Goal: Information Seeking & Learning: Learn about a topic

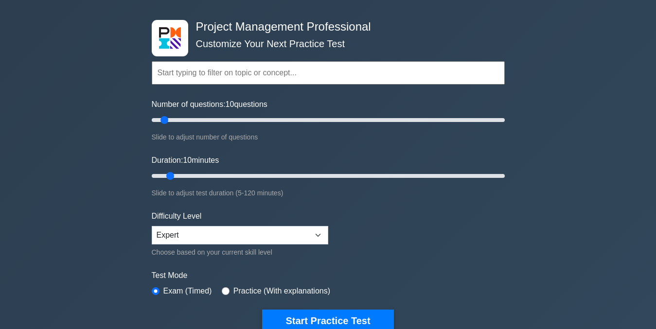
scroll to position [159, 0]
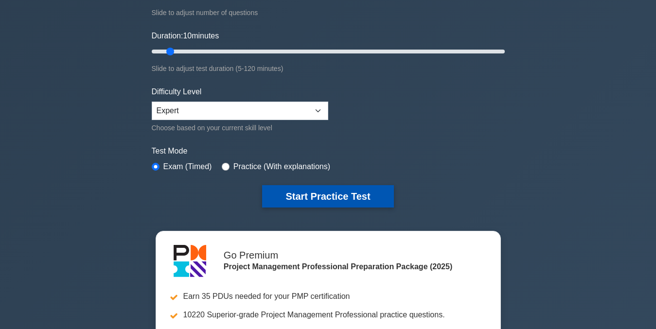
click at [345, 198] on button "Start Practice Test" at bounding box center [327, 196] width 131 height 22
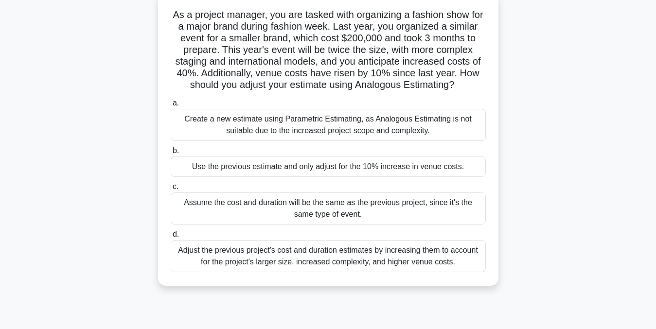
scroll to position [70, 0]
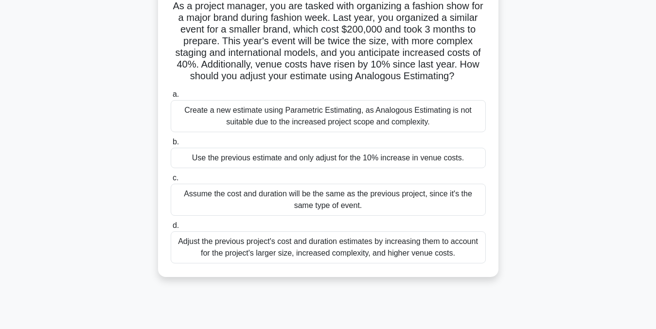
click at [401, 124] on div "Create a new estimate using Parametric Estimating, as Analogous Estimating is n…" at bounding box center [328, 116] width 315 height 32
click at [171, 98] on input "a. Create a new estimate using Parametric Estimating, as Analogous Estimating i…" at bounding box center [171, 94] width 0 height 6
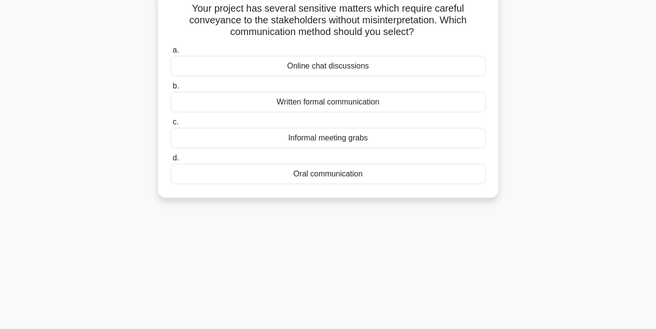
scroll to position [0, 0]
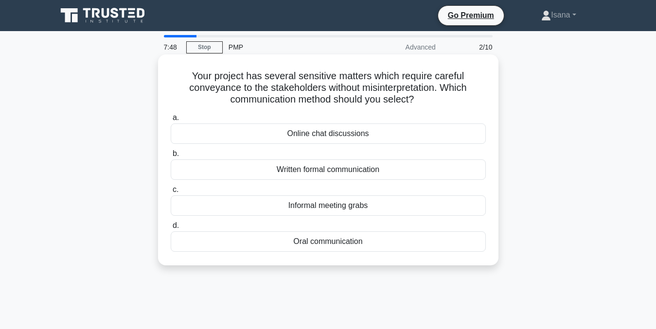
click at [349, 243] on div "Oral communication" at bounding box center [328, 241] width 315 height 20
click at [171, 229] on input "d. Oral communication" at bounding box center [171, 226] width 0 height 6
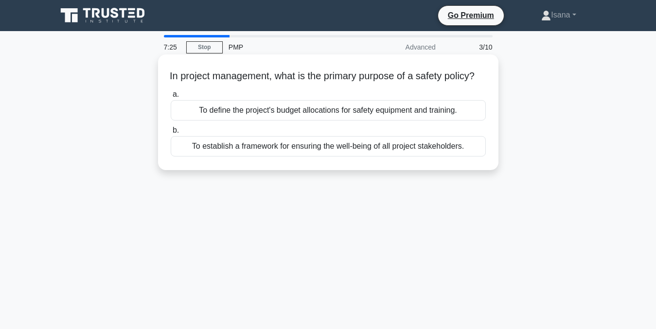
click at [328, 157] on div "To establish a framework for ensuring the well-being of all project stakeholder…" at bounding box center [328, 146] width 315 height 20
click at [171, 134] on input "b. To establish a framework for ensuring the well-being of all project stakehol…" at bounding box center [171, 130] width 0 height 6
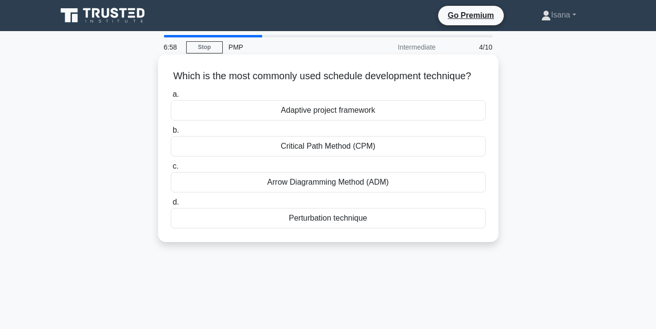
click at [326, 157] on div "Critical Path Method (CPM)" at bounding box center [328, 146] width 315 height 20
click at [171, 134] on input "b. Critical Path Method (CPM)" at bounding box center [171, 130] width 0 height 6
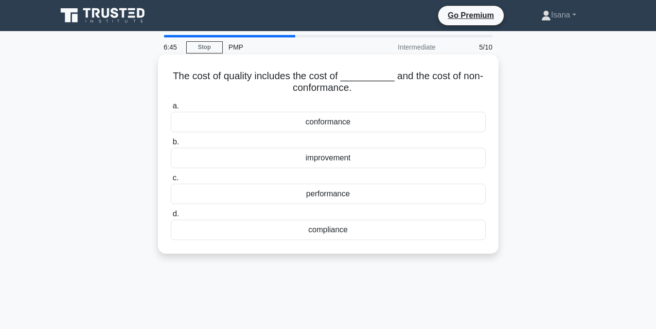
click at [333, 123] on div "conformance" at bounding box center [328, 122] width 315 height 20
click at [171, 109] on input "a. conformance" at bounding box center [171, 106] width 0 height 6
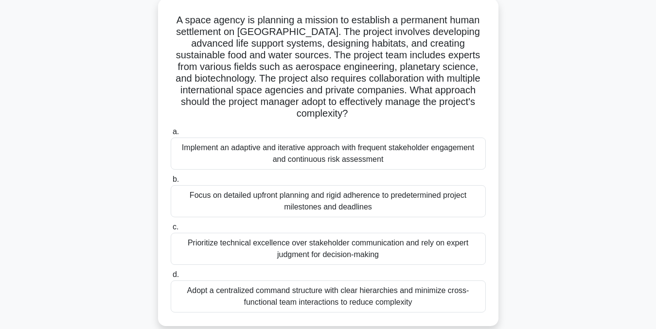
scroll to position [61, 0]
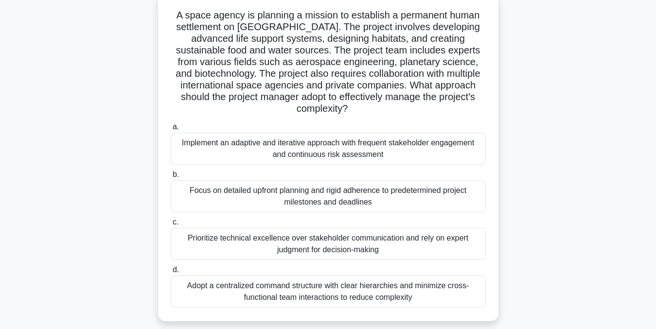
click at [429, 230] on div "Prioritize technical excellence over stakeholder communication and rely on expe…" at bounding box center [328, 244] width 315 height 32
click at [171, 226] on input "c. Prioritize technical excellence over stakeholder communication and rely on e…" at bounding box center [171, 222] width 0 height 6
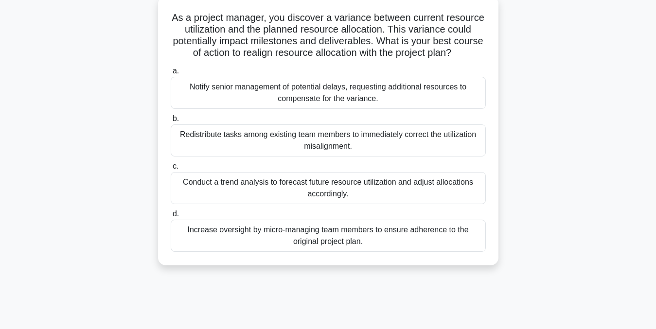
scroll to position [0, 0]
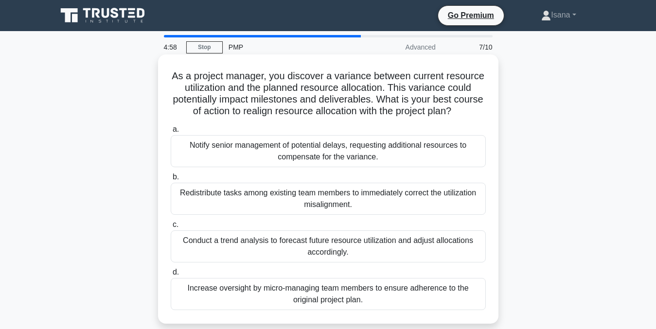
click at [366, 246] on div "Conduct a trend analysis to forecast future resource utilization and adjust all…" at bounding box center [328, 246] width 315 height 32
click at [171, 228] on input "c. Conduct a trend analysis to forecast future resource utilization and adjust …" at bounding box center [171, 225] width 0 height 6
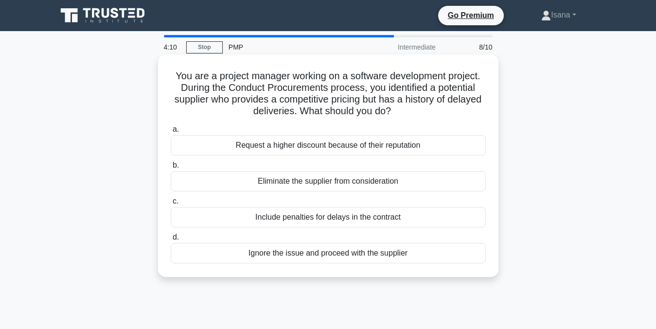
click at [346, 183] on div "Eliminate the supplier from consideration" at bounding box center [328, 181] width 315 height 20
click at [171, 169] on input "b. Eliminate the supplier from consideration" at bounding box center [171, 165] width 0 height 6
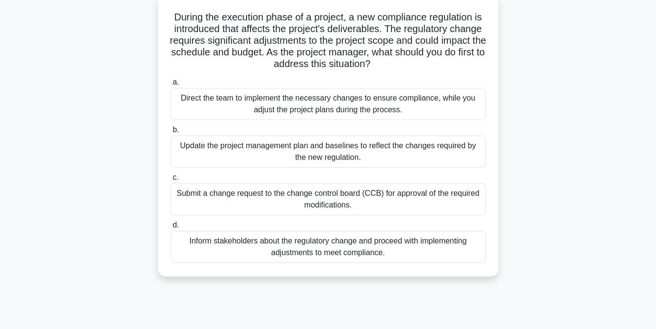
scroll to position [62, 0]
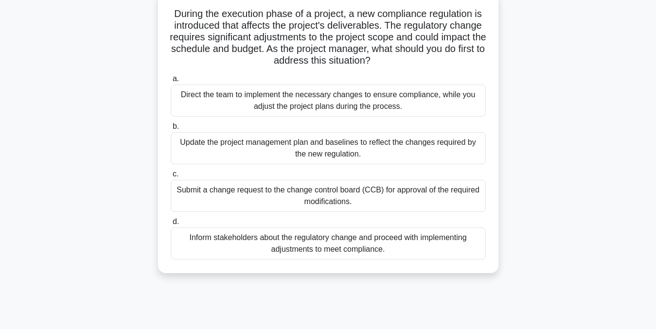
click at [407, 243] on div "Inform stakeholders about the regulatory change and proceed with implementing a…" at bounding box center [328, 244] width 315 height 32
click at [171, 225] on input "d. Inform stakeholders about the regulatory change and proceed with implementin…" at bounding box center [171, 222] width 0 height 6
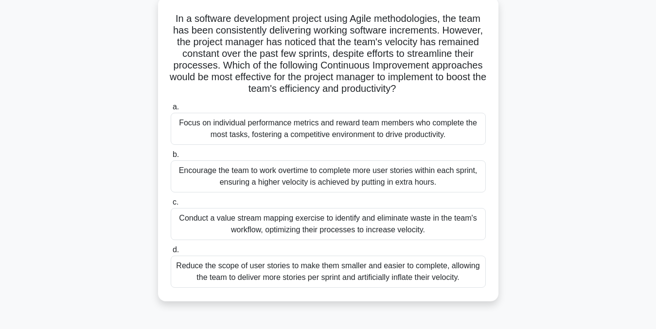
scroll to position [67, 0]
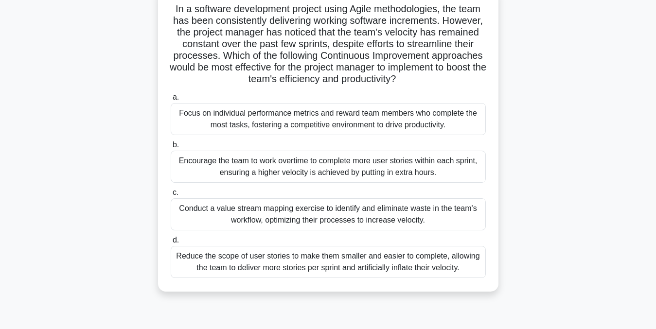
click at [364, 276] on div "Reduce the scope of user stories to make them smaller and easier to complete, a…" at bounding box center [328, 262] width 315 height 32
click at [171, 244] on input "d. Reduce the scope of user stories to make them smaller and easier to complete…" at bounding box center [171, 240] width 0 height 6
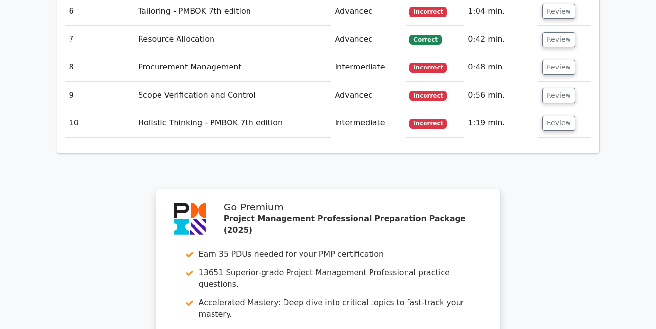
scroll to position [1483, 0]
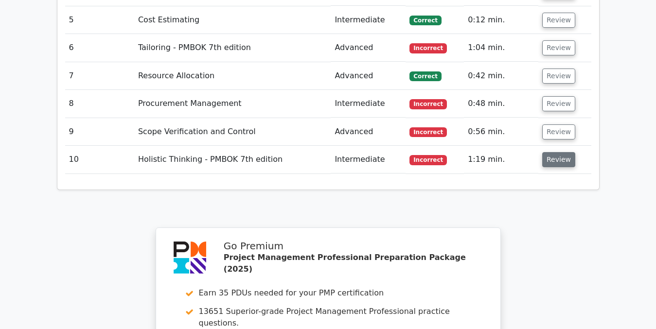
click at [550, 152] on button "Review" at bounding box center [558, 159] width 33 height 15
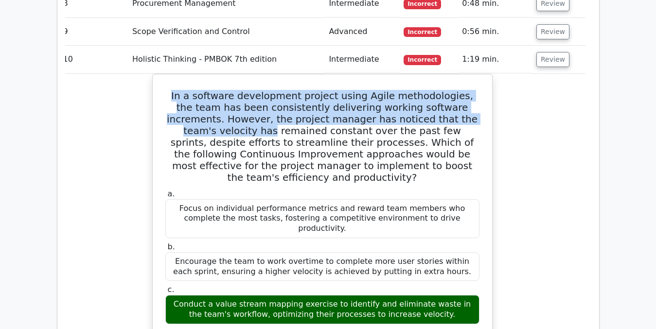
scroll to position [1508, 0]
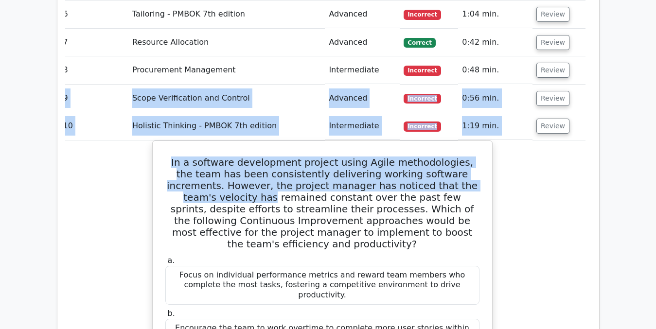
drag, startPoint x: 588, startPoint y: 49, endPoint x: 537, endPoint y: -10, distance: 78.2
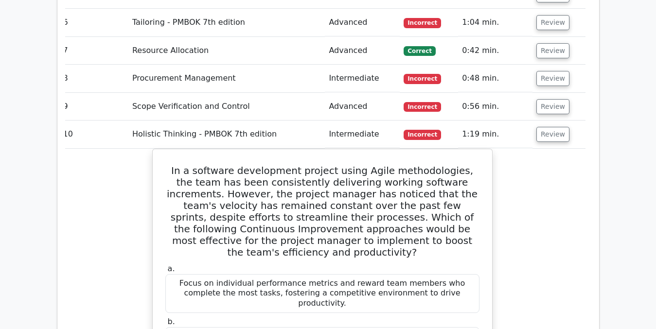
click at [595, 156] on div "Question Analysis Question # Topic Difficulty Result Time Spent Action 1 Cost E…" at bounding box center [328, 45] width 542 height 1451
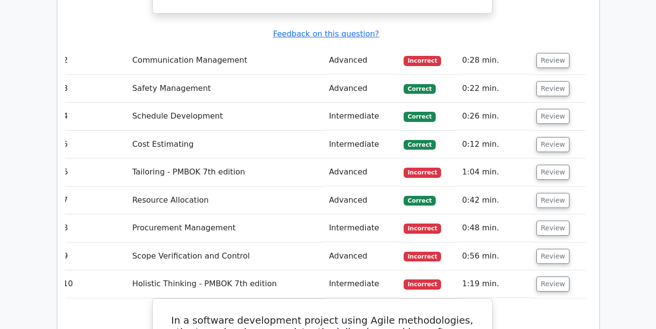
scroll to position [1365, 0]
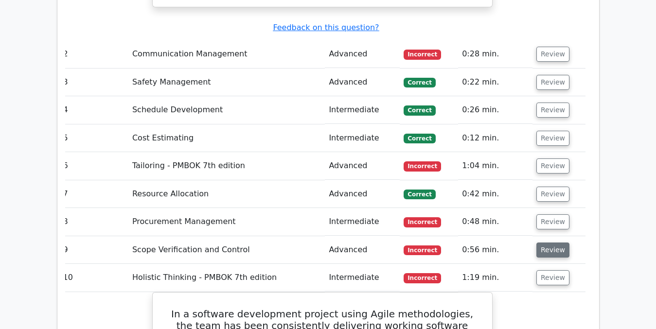
click at [553, 243] on button "Review" at bounding box center [552, 250] width 33 height 15
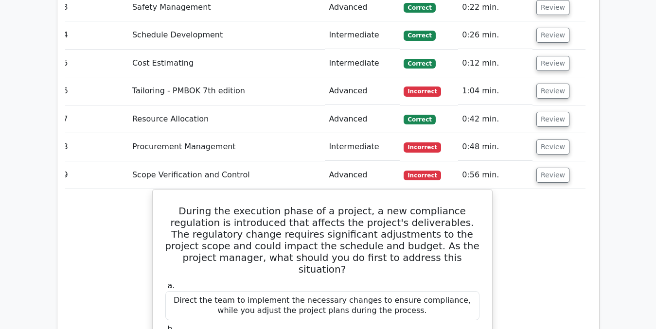
scroll to position [1452, 0]
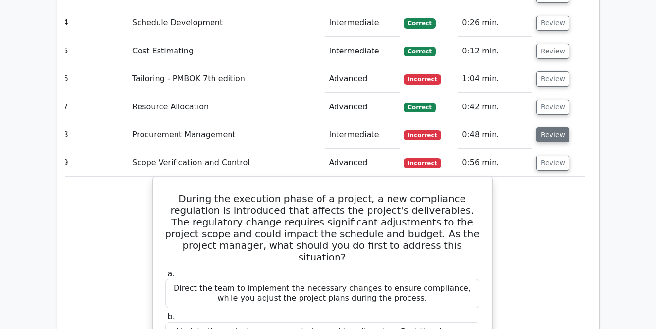
click at [546, 127] on button "Review" at bounding box center [552, 134] width 33 height 15
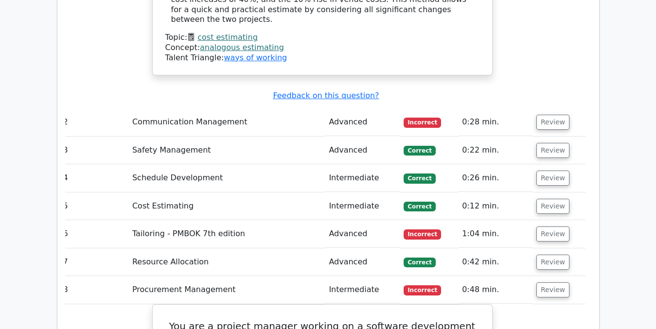
scroll to position [1294, 0]
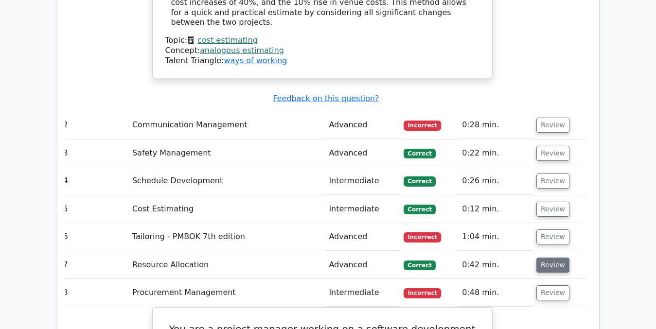
click at [548, 258] on button "Review" at bounding box center [552, 265] width 33 height 15
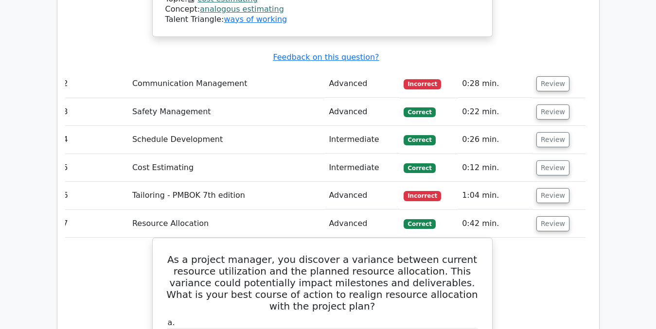
scroll to position [1331, 0]
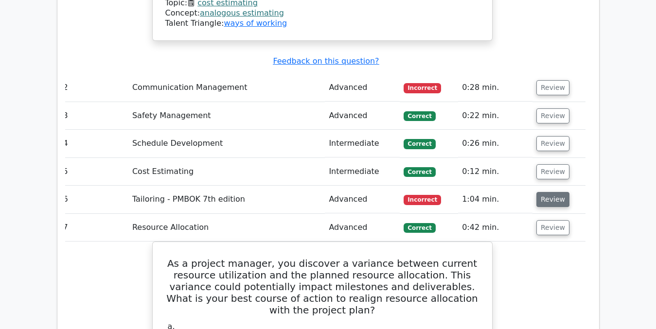
click at [556, 192] on button "Review" at bounding box center [552, 199] width 33 height 15
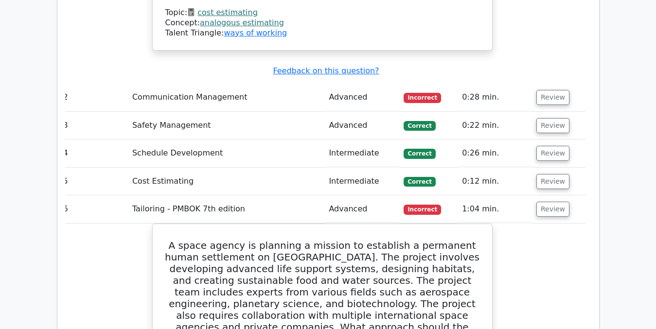
scroll to position [1316, 0]
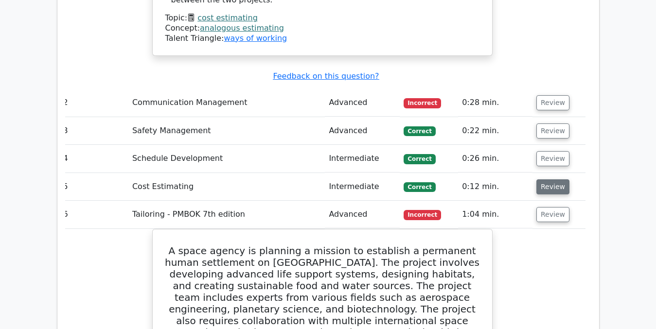
click at [549, 179] on button "Review" at bounding box center [552, 186] width 33 height 15
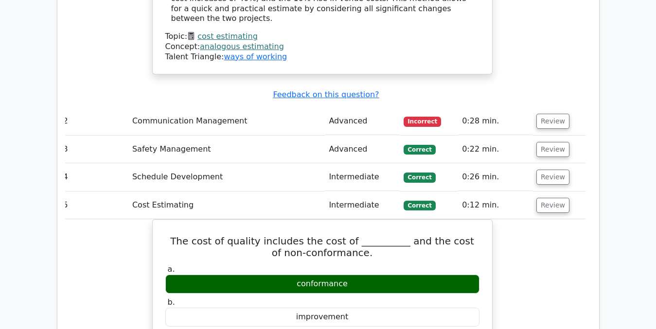
scroll to position [1276, 0]
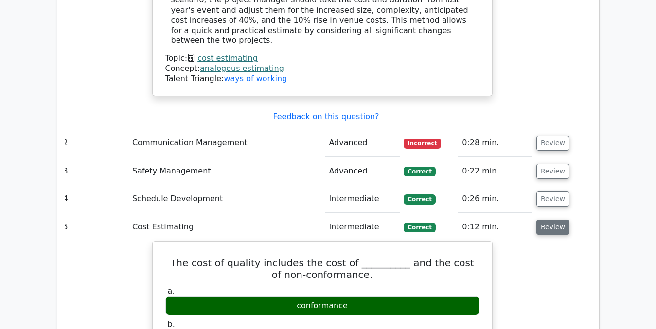
click at [551, 220] on button "Review" at bounding box center [552, 227] width 33 height 15
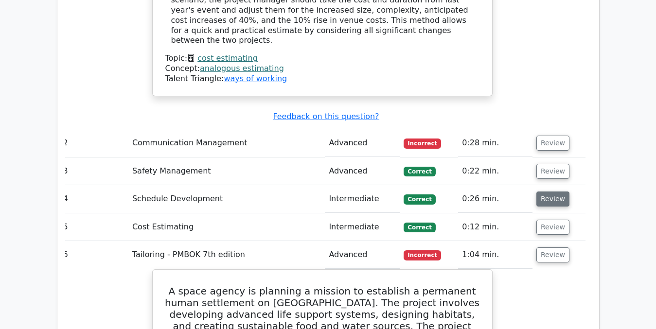
click at [548, 192] on button "Review" at bounding box center [552, 199] width 33 height 15
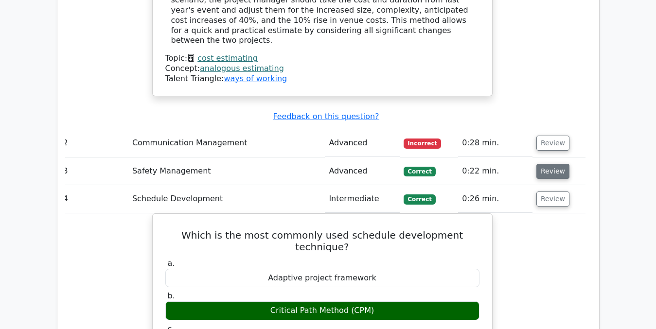
click at [552, 164] on button "Review" at bounding box center [552, 171] width 33 height 15
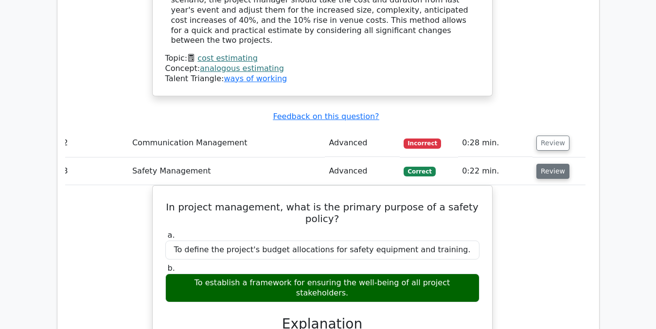
click at [552, 164] on button "Review" at bounding box center [552, 171] width 33 height 15
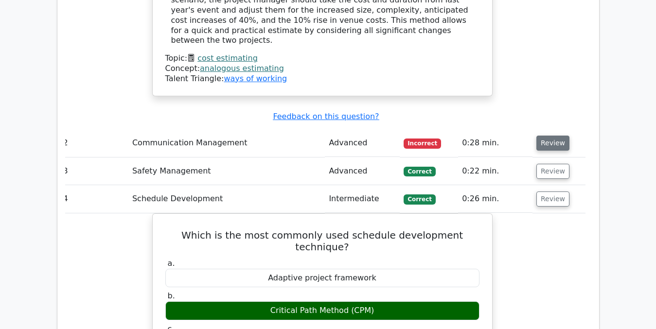
click at [553, 136] on button "Review" at bounding box center [552, 143] width 33 height 15
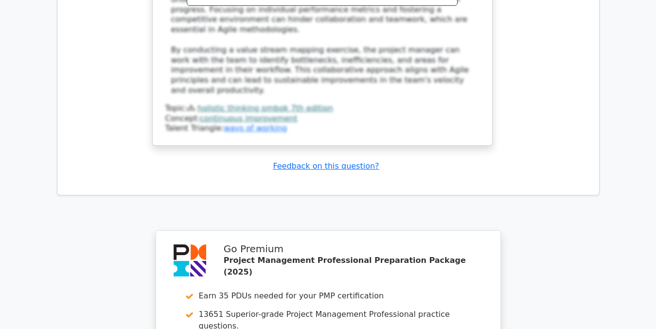
scroll to position [5212, 0]
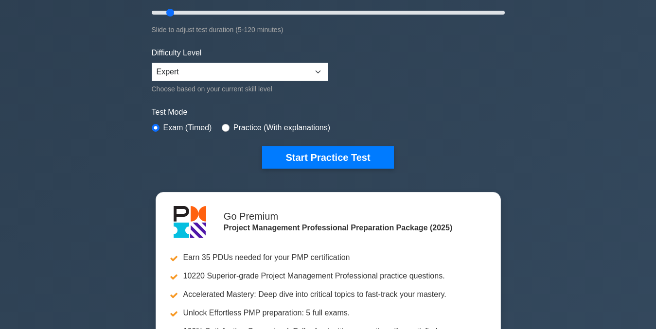
scroll to position [233, 0]
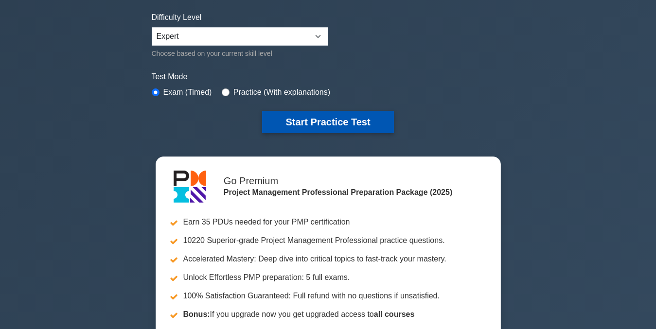
click at [350, 120] on button "Start Practice Test" at bounding box center [327, 122] width 131 height 22
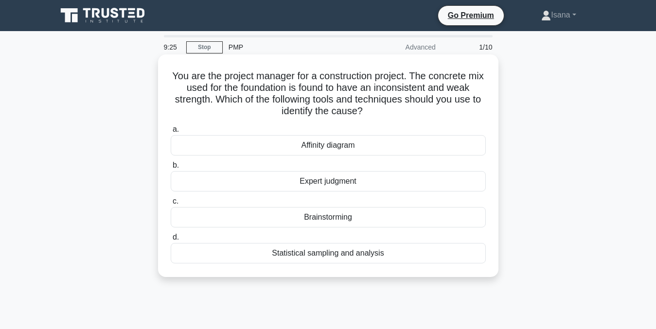
click at [381, 257] on div "Statistical sampling and analysis" at bounding box center [328, 253] width 315 height 20
click at [171, 241] on input "d. Statistical sampling and analysis" at bounding box center [171, 237] width 0 height 6
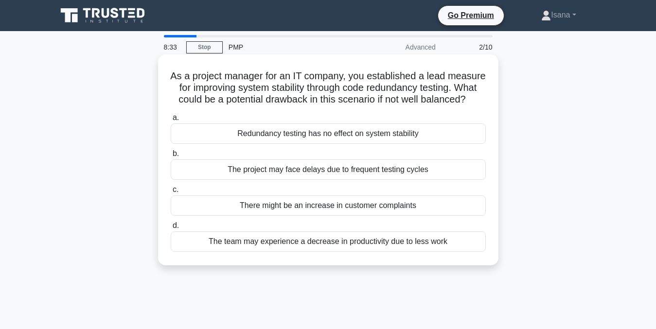
click at [388, 252] on div "The team may experience a decrease in productivity due to less work" at bounding box center [328, 241] width 315 height 20
click at [171, 229] on input "d. The team may experience a decrease in productivity due to less work" at bounding box center [171, 226] width 0 height 6
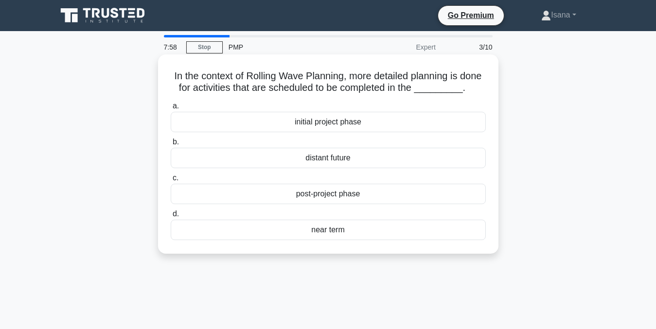
click at [391, 131] on div "initial project phase" at bounding box center [328, 122] width 315 height 20
click at [171, 109] on input "a. initial project phase" at bounding box center [171, 106] width 0 height 6
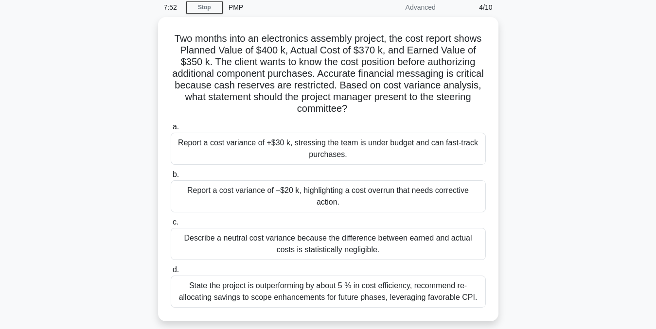
scroll to position [41, 0]
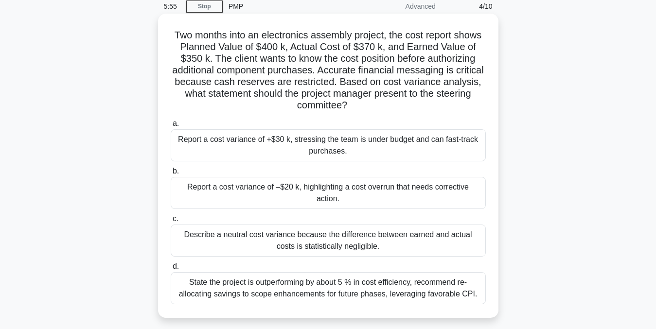
click at [417, 187] on div "Report a cost variance of –$20 k, highlighting a cost overrun that needs correc…" at bounding box center [328, 193] width 315 height 32
click at [171, 175] on input "b. Report a cost variance of –$20 k, highlighting a cost overrun that needs cor…" at bounding box center [171, 171] width 0 height 6
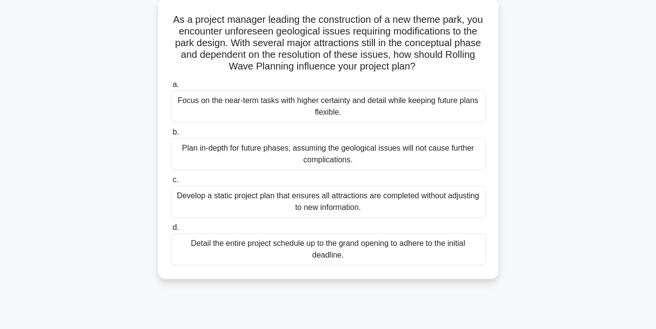
scroll to position [61, 0]
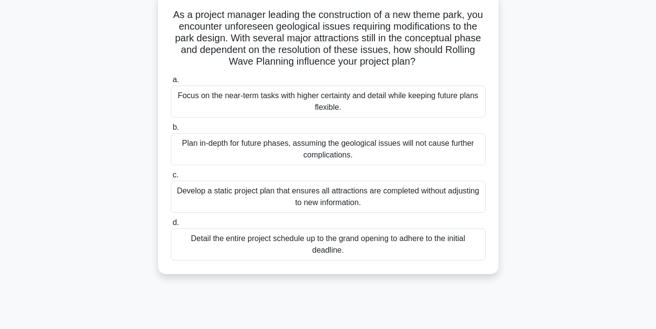
click at [432, 94] on div "Focus on the near-term tasks with higher certainty and detail while keeping fut…" at bounding box center [328, 102] width 315 height 32
click at [171, 83] on input "a. Focus on the near-term tasks with higher certainty and detail while keeping …" at bounding box center [171, 80] width 0 height 6
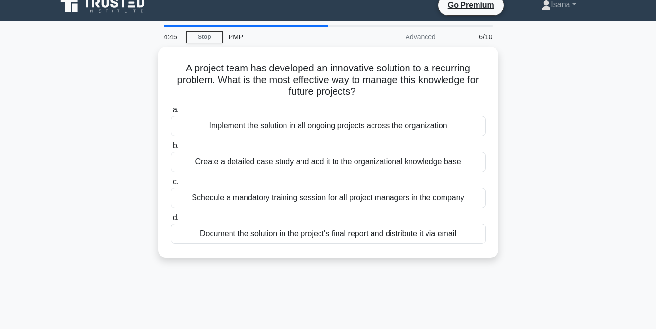
scroll to position [0, 0]
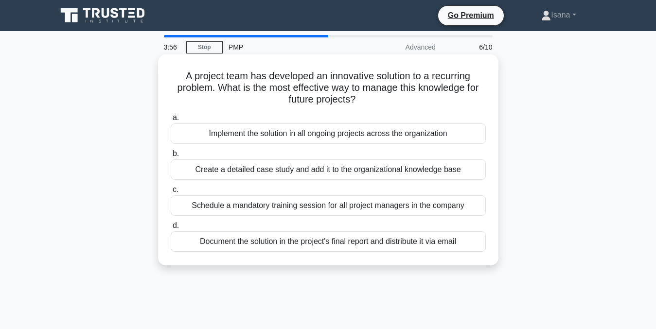
click at [426, 170] on div "Create a detailed case study and add it to the organizational knowledge base" at bounding box center [328, 169] width 315 height 20
click at [171, 157] on input "b. Create a detailed case study and add it to the organizational knowledge base" at bounding box center [171, 154] width 0 height 6
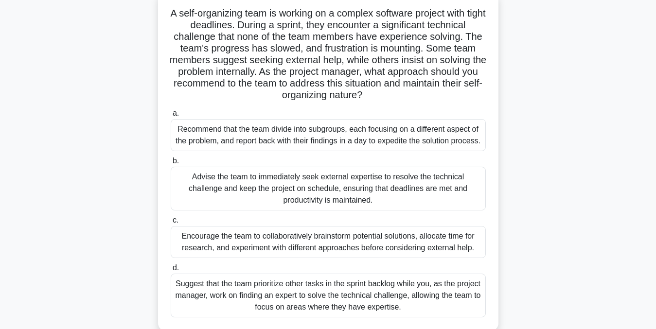
scroll to position [66, 0]
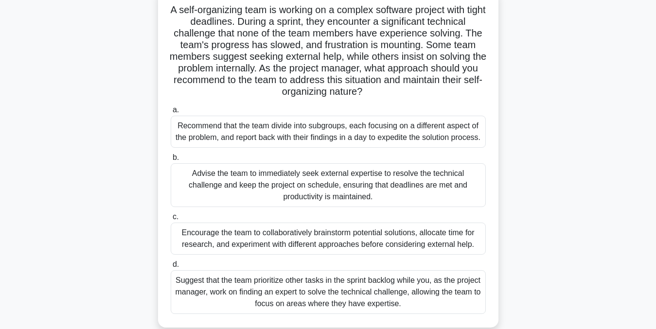
click at [412, 305] on div "Suggest that the team prioritize other tasks in the sprint backlog while you, a…" at bounding box center [328, 292] width 315 height 44
click at [171, 268] on input "d. Suggest that the team prioritize other tasks in the sprint backlog while you…" at bounding box center [171, 265] width 0 height 6
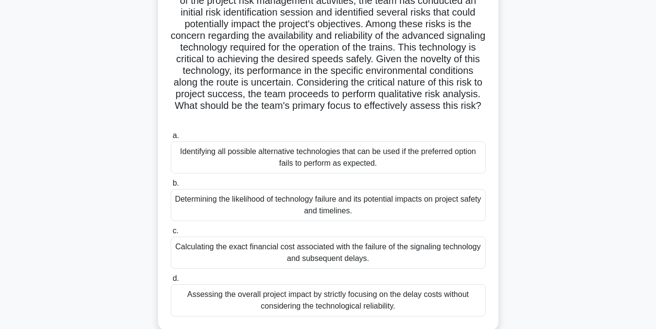
scroll to position [102, 0]
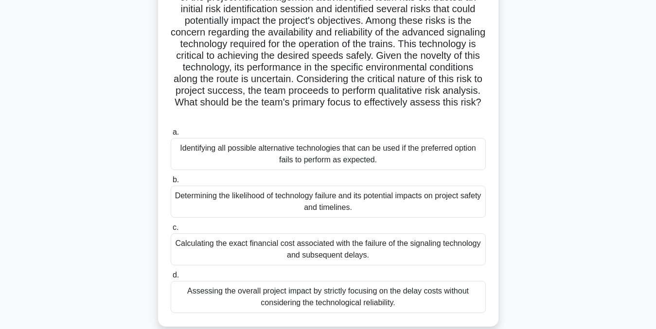
click at [464, 205] on div "Determining the likelihood of technology failure and its potential impacts on p…" at bounding box center [328, 202] width 315 height 32
click at [171, 183] on input "b. Determining the likelihood of technology failure and its potential impacts o…" at bounding box center [171, 180] width 0 height 6
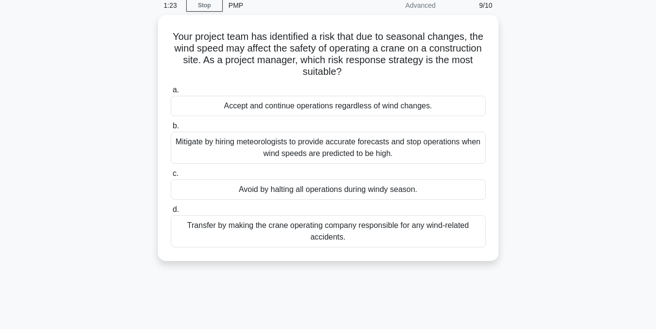
scroll to position [0, 0]
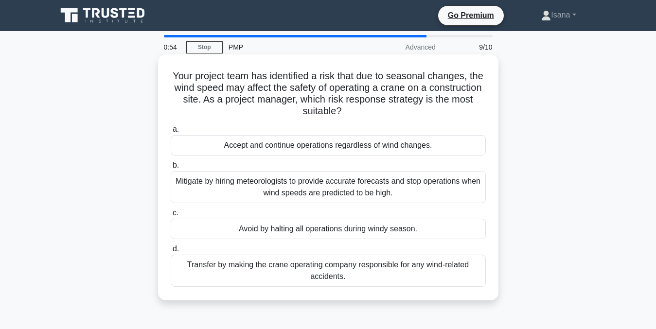
drag, startPoint x: 486, startPoint y: 199, endPoint x: 496, endPoint y: 200, distance: 10.3
click at [496, 200] on div "Your project team has identified a risk that due to seasonal changes, the wind …" at bounding box center [328, 177] width 340 height 246
click at [399, 184] on div "Mitigate by hiring meteorologists to provide accurate forecasts and stop operat…" at bounding box center [328, 187] width 315 height 32
click at [171, 169] on input "b. Mitigate by hiring meteorologists to provide accurate forecasts and stop ope…" at bounding box center [171, 165] width 0 height 6
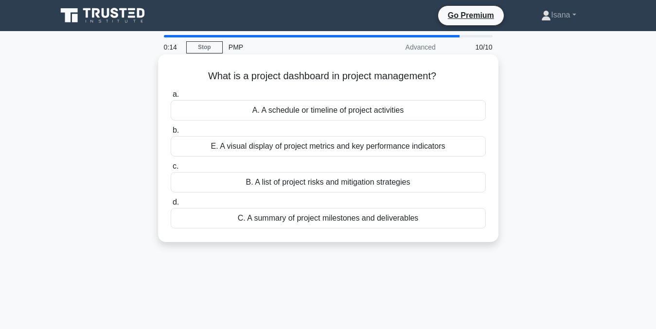
click at [394, 150] on div "E. A visual display of project metrics and key performance indicators" at bounding box center [328, 146] width 315 height 20
click at [171, 134] on input "b. E. A visual display of project metrics and key performance indicators" at bounding box center [171, 130] width 0 height 6
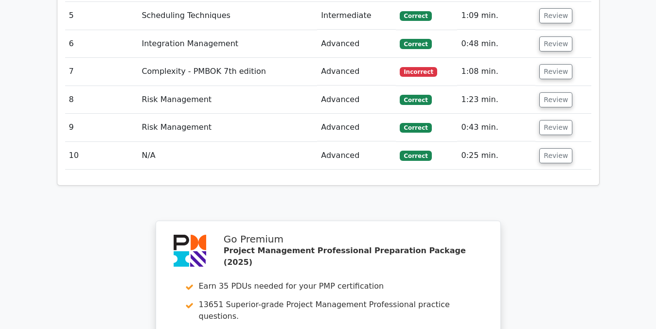
scroll to position [1387, 0]
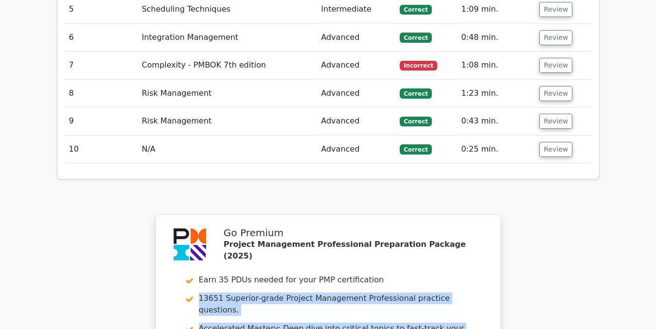
drag, startPoint x: 639, startPoint y: 258, endPoint x: 645, endPoint y: 234, distance: 23.9
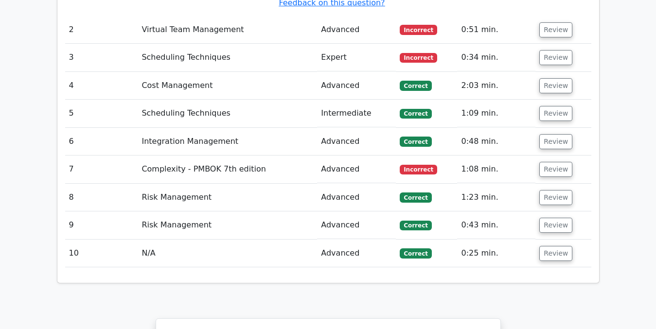
scroll to position [1264, 0]
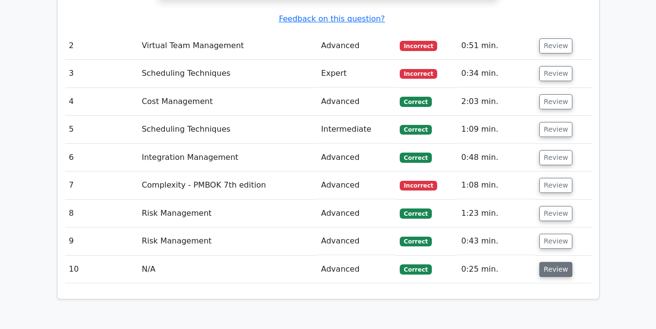
click at [558, 262] on button "Review" at bounding box center [555, 269] width 33 height 15
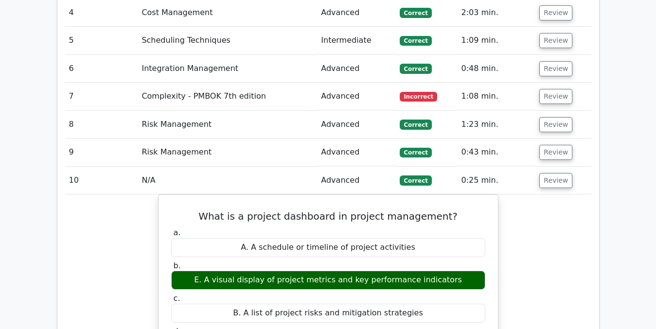
scroll to position [1352, 0]
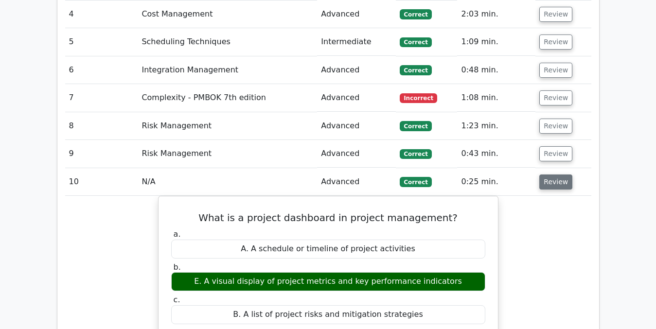
click at [557, 175] on button "Review" at bounding box center [555, 182] width 33 height 15
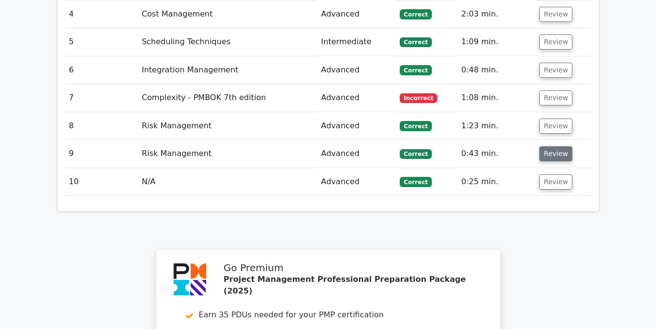
click at [553, 146] on button "Review" at bounding box center [555, 153] width 33 height 15
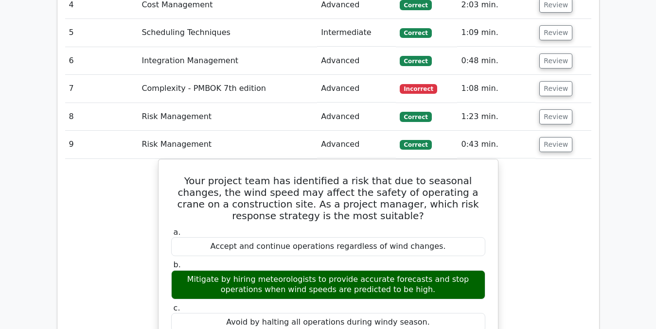
scroll to position [1374, 0]
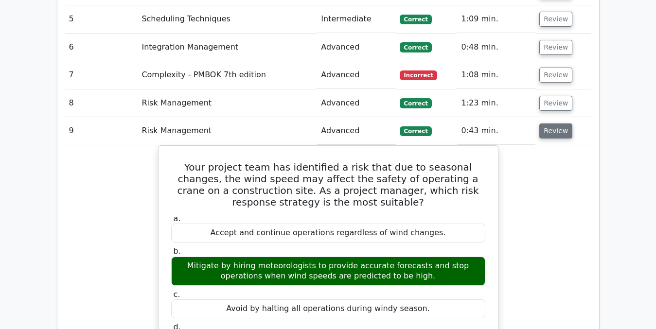
click at [559, 123] on button "Review" at bounding box center [555, 130] width 33 height 15
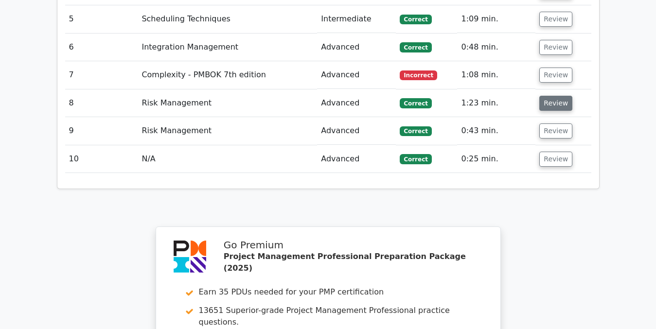
click at [554, 96] on button "Review" at bounding box center [555, 103] width 33 height 15
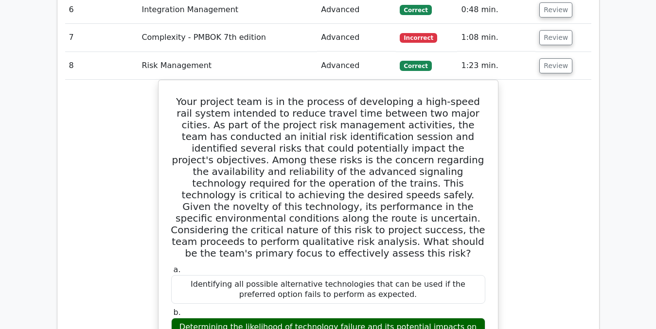
scroll to position [1403, 0]
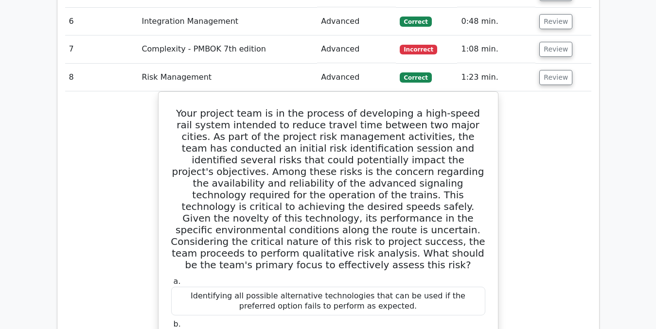
drag, startPoint x: 655, startPoint y: 195, endPoint x: 655, endPoint y: 187, distance: 8.3
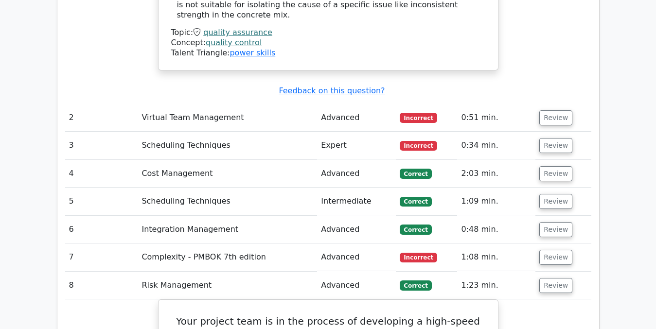
scroll to position [1187, 0]
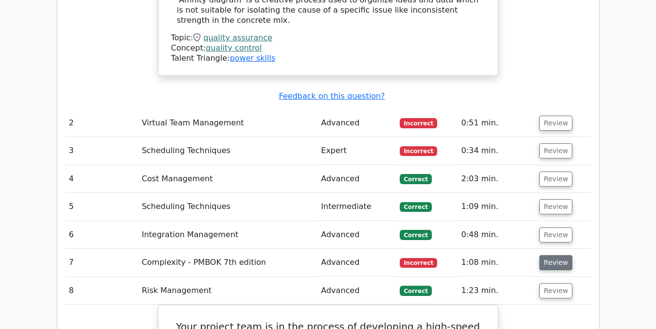
click at [546, 255] on button "Review" at bounding box center [555, 262] width 33 height 15
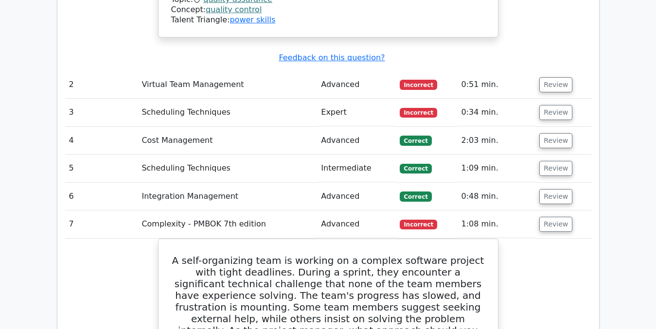
scroll to position [1212, 0]
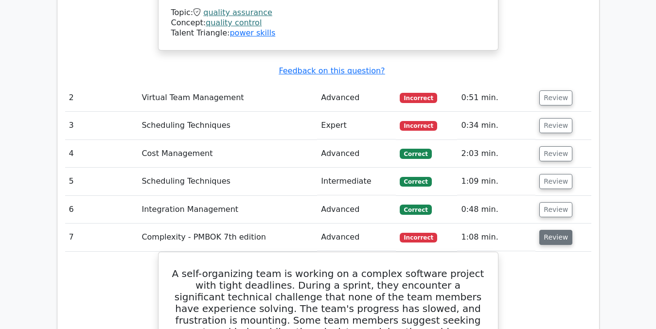
click at [549, 230] on button "Review" at bounding box center [555, 237] width 33 height 15
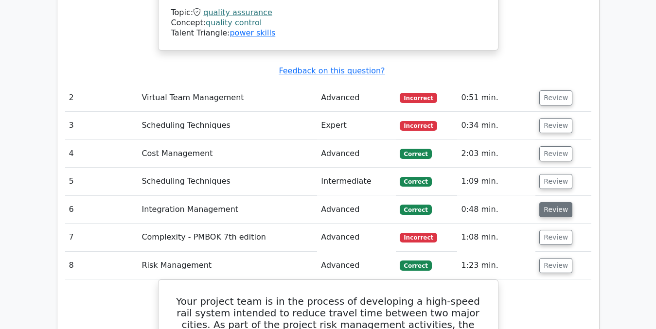
click at [551, 202] on button "Review" at bounding box center [555, 209] width 33 height 15
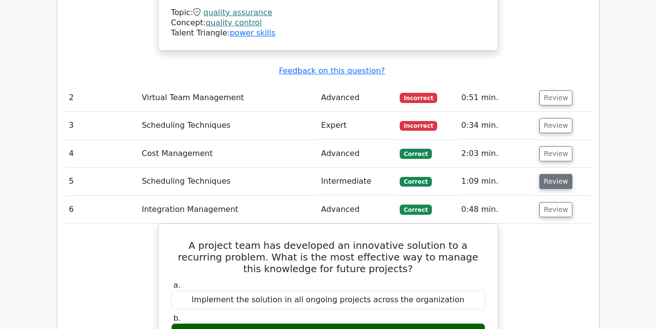
click at [561, 174] on button "Review" at bounding box center [555, 181] width 33 height 15
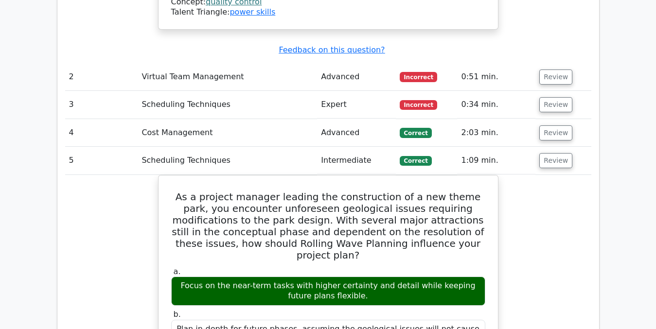
scroll to position [1224, 0]
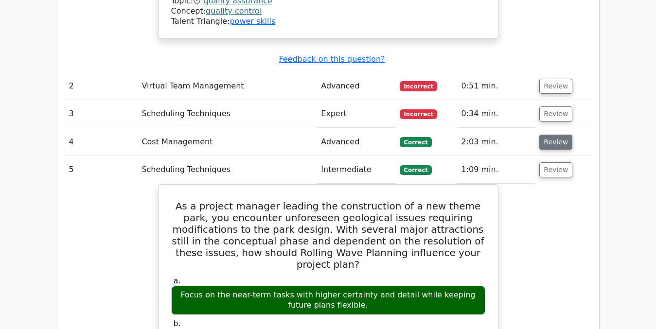
click at [556, 135] on button "Review" at bounding box center [555, 142] width 33 height 15
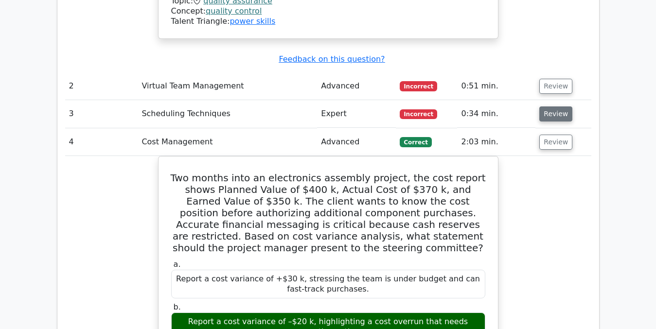
click at [554, 106] on button "Review" at bounding box center [555, 113] width 33 height 15
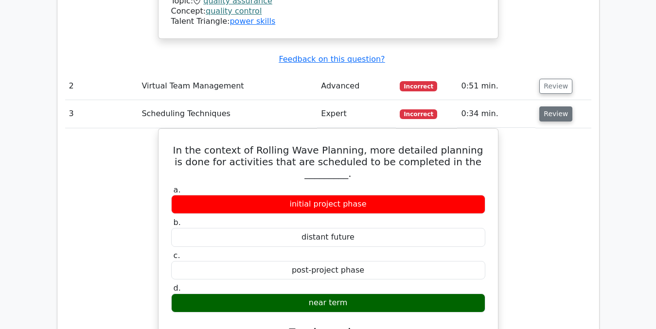
click at [554, 106] on button "Review" at bounding box center [555, 113] width 33 height 15
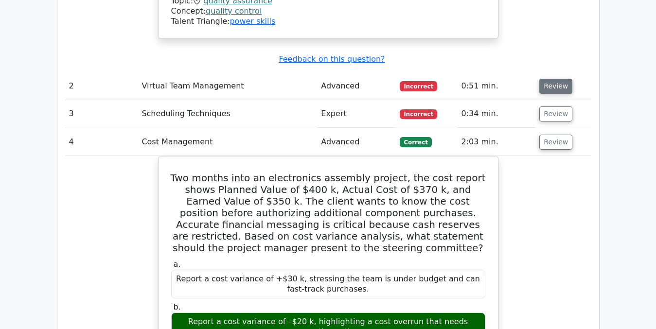
click at [551, 79] on button "Review" at bounding box center [555, 86] width 33 height 15
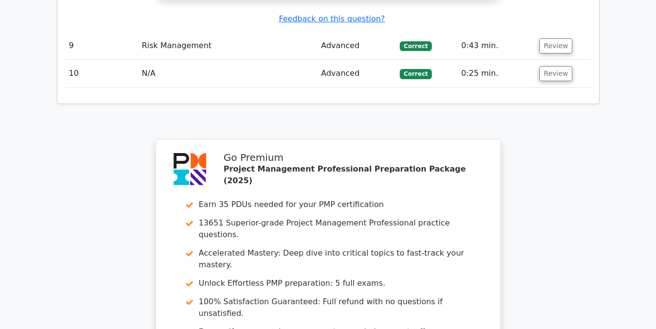
scroll to position [4356, 0]
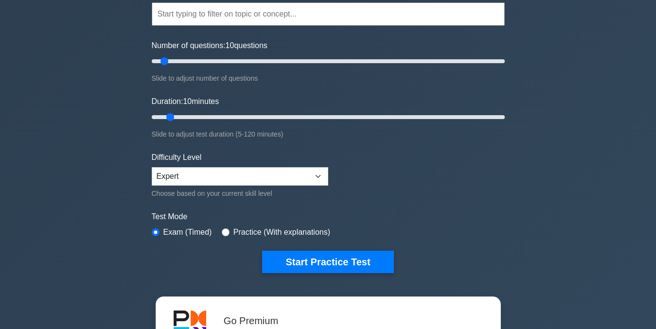
scroll to position [100, 0]
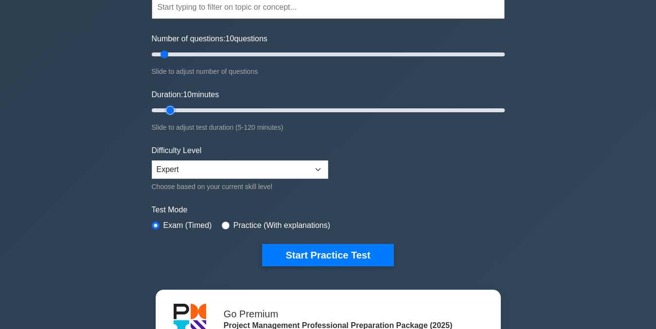
type input "60"
click at [321, 107] on input "Duration: 10 minutes" at bounding box center [328, 111] width 353 height 12
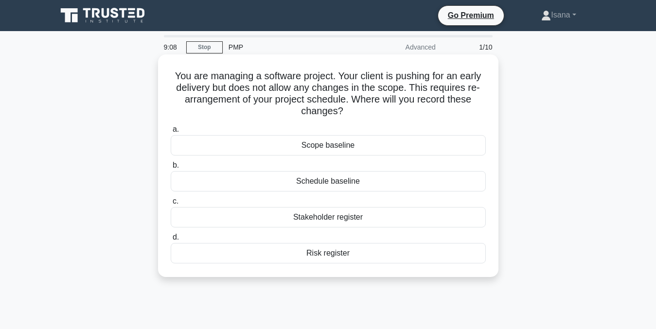
click at [387, 184] on div "Schedule baseline" at bounding box center [328, 181] width 315 height 20
click at [171, 169] on input "b. Schedule baseline" at bounding box center [171, 165] width 0 height 6
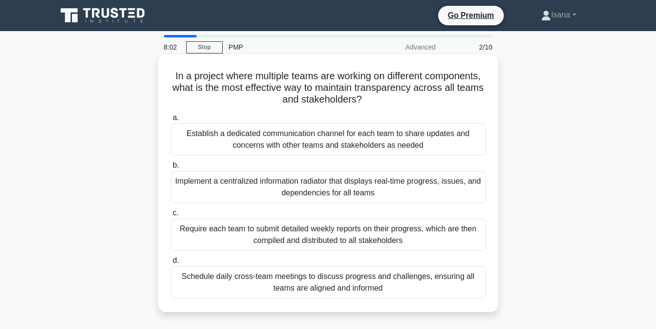
click at [440, 143] on div "Establish a dedicated communication channel for each team to share updates and …" at bounding box center [328, 139] width 315 height 32
click at [171, 121] on input "a. Establish a dedicated communication channel for each team to share updates a…" at bounding box center [171, 118] width 0 height 6
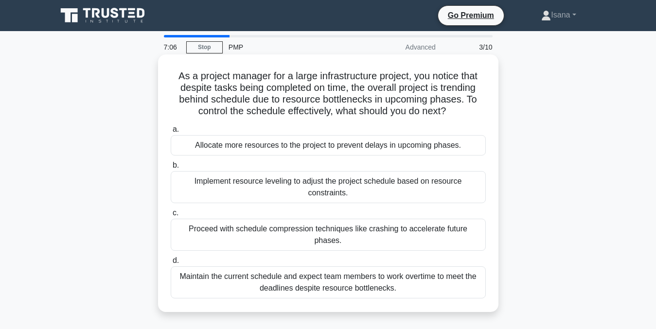
click at [418, 185] on div "Implement resource leveling to adjust the project schedule based on resource co…" at bounding box center [328, 187] width 315 height 32
click at [171, 169] on input "b. Implement resource leveling to adjust the project schedule based on resource…" at bounding box center [171, 165] width 0 height 6
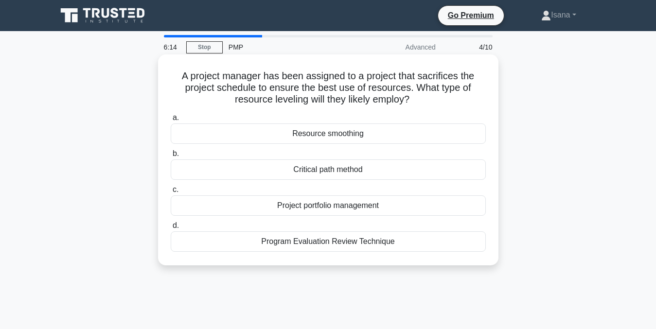
click at [406, 134] on div "Resource smoothing" at bounding box center [328, 133] width 315 height 20
click at [171, 121] on input "a. Resource smoothing" at bounding box center [171, 118] width 0 height 6
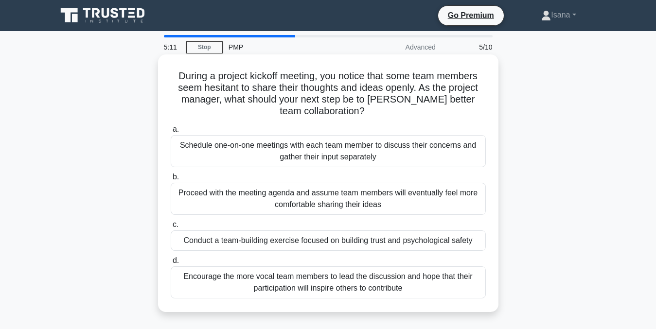
click at [414, 155] on div "Schedule one-on-one meetings with each team member to discuss their concerns an…" at bounding box center [328, 151] width 315 height 32
click at [171, 133] on input "a. Schedule one-on-one meetings with each team member to discuss their concerns…" at bounding box center [171, 129] width 0 height 6
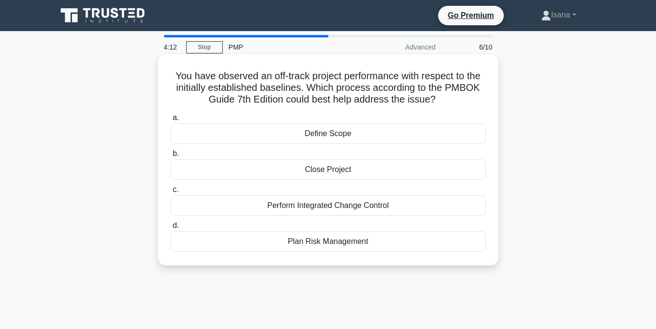
click at [399, 206] on div "Perform Integrated Change Control" at bounding box center [328, 205] width 315 height 20
click at [171, 193] on input "c. Perform Integrated Change Control" at bounding box center [171, 190] width 0 height 6
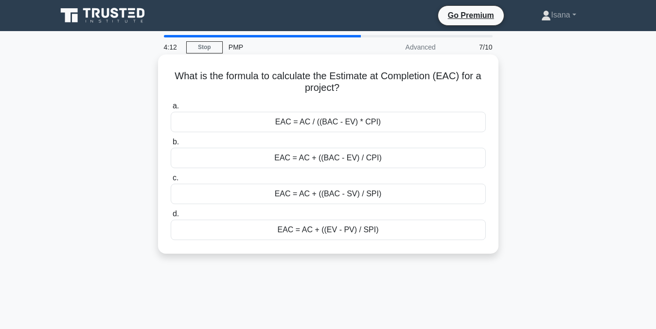
click at [399, 205] on div "a. EAC = AC / ((BAC - EV) * CPI) b. EAC = AC + ((BAC - EV) / CPI) c. d." at bounding box center [328, 170] width 327 height 144
click at [403, 155] on div "EAC = AC + ((BAC - EV) / CPI)" at bounding box center [328, 158] width 315 height 20
click at [171, 145] on input "b. EAC = AC + ((BAC - EV) / CPI)" at bounding box center [171, 142] width 0 height 6
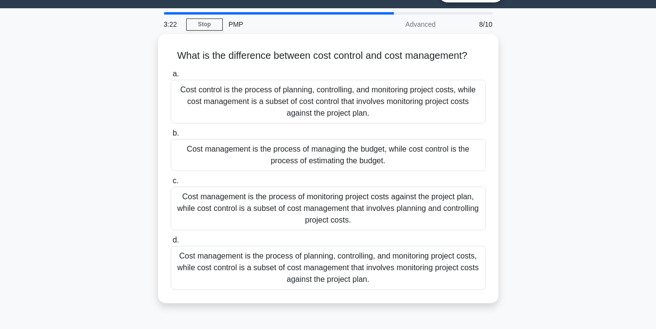
scroll to position [24, 0]
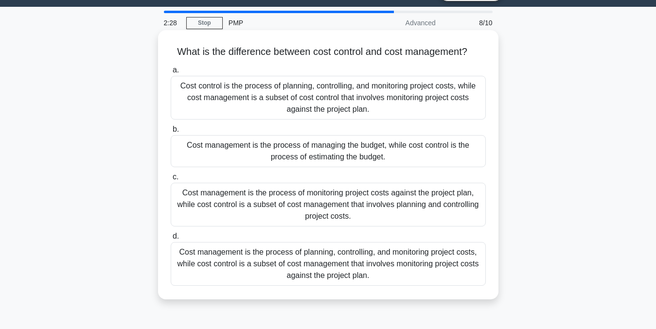
click at [455, 89] on div "Cost control is the process of planning, controlling, and monitoring project co…" at bounding box center [328, 98] width 315 height 44
click at [171, 73] on input "a. Cost control is the process of planning, controlling, and monitoring project…" at bounding box center [171, 70] width 0 height 6
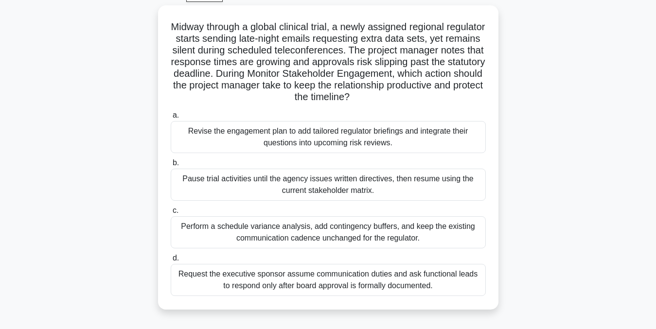
scroll to position [54, 0]
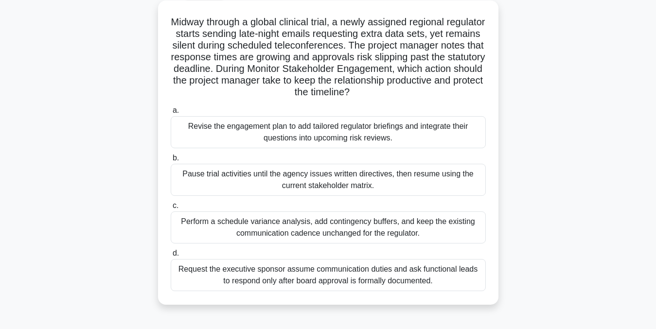
click at [436, 123] on div "Revise the engagement plan to add tailored regulator briefings and integrate th…" at bounding box center [328, 132] width 315 height 32
click at [171, 114] on input "a. Revise the engagement plan to add tailored regulator briefings and integrate…" at bounding box center [171, 110] width 0 height 6
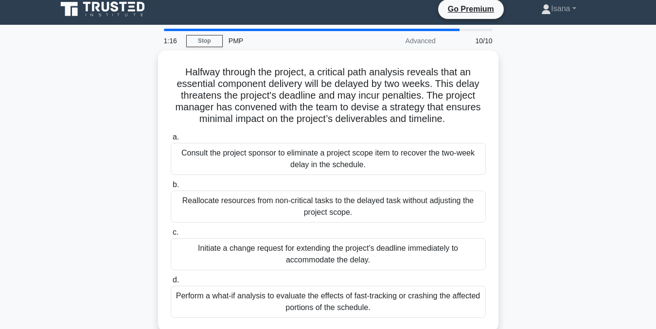
scroll to position [0, 0]
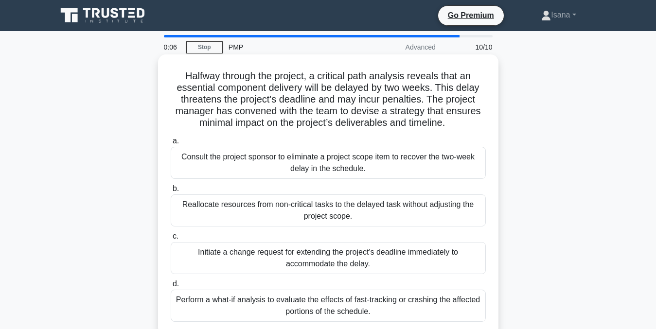
click at [416, 306] on div "Perform a what-if analysis to evaluate the effects of fast-tracking or crashing…" at bounding box center [328, 306] width 315 height 32
click at [171, 287] on input "d. Perform a what-if analysis to evaluate the effects of fast-tracking or crash…" at bounding box center [171, 284] width 0 height 6
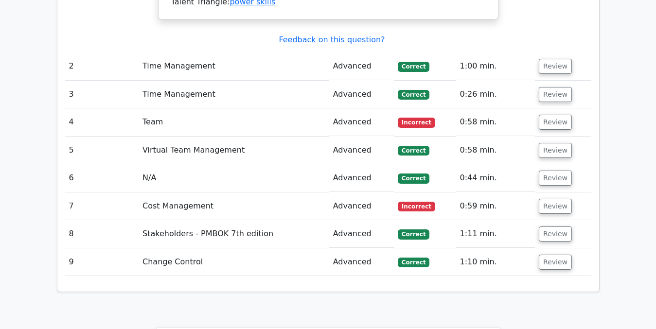
scroll to position [1533, 0]
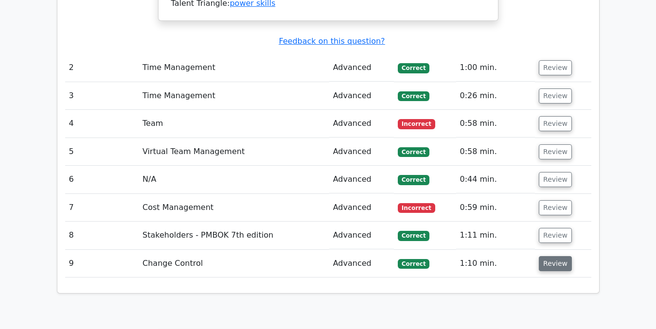
click at [551, 256] on button "Review" at bounding box center [555, 263] width 33 height 15
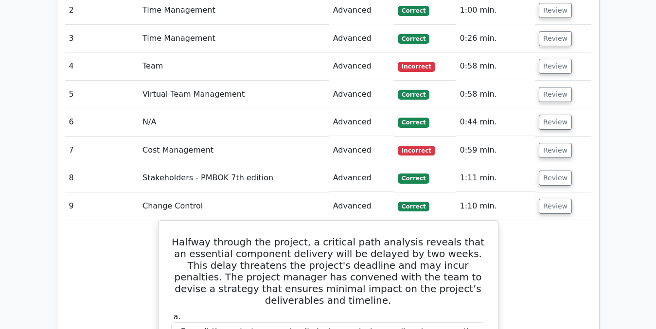
scroll to position [1589, 0]
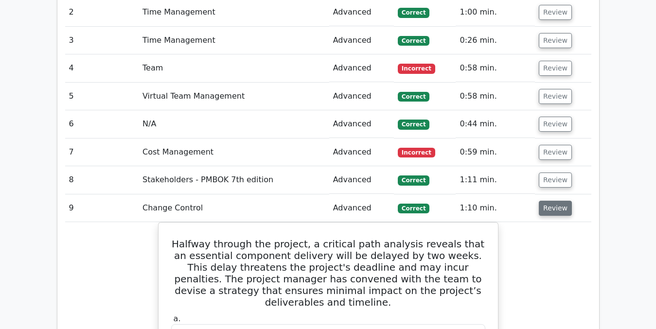
click at [551, 201] on button "Review" at bounding box center [555, 208] width 33 height 15
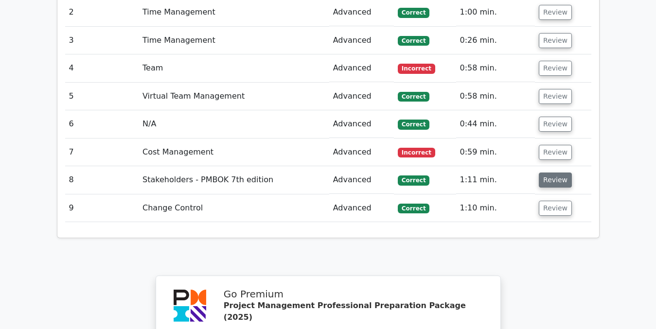
click at [553, 173] on button "Review" at bounding box center [555, 180] width 33 height 15
click at [548, 173] on button "Review" at bounding box center [555, 180] width 33 height 15
click at [549, 173] on button "Review" at bounding box center [555, 180] width 33 height 15
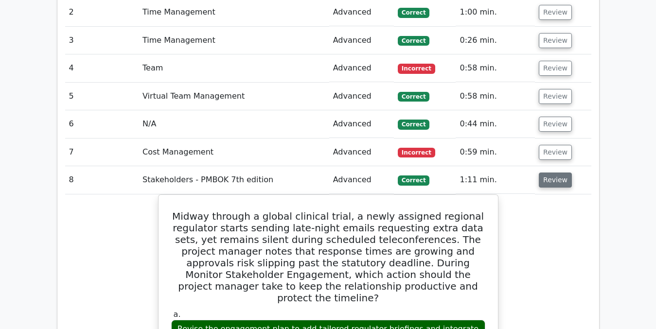
click at [550, 173] on button "Review" at bounding box center [555, 180] width 33 height 15
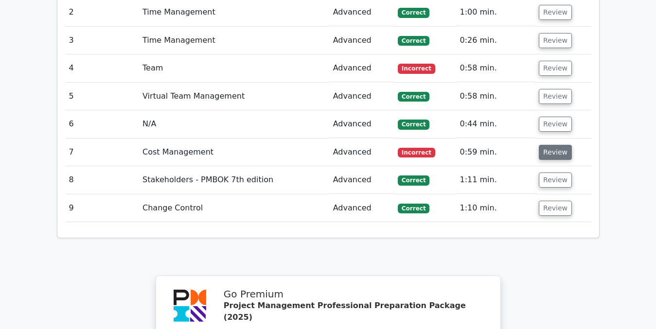
click at [552, 145] on button "Review" at bounding box center [555, 152] width 33 height 15
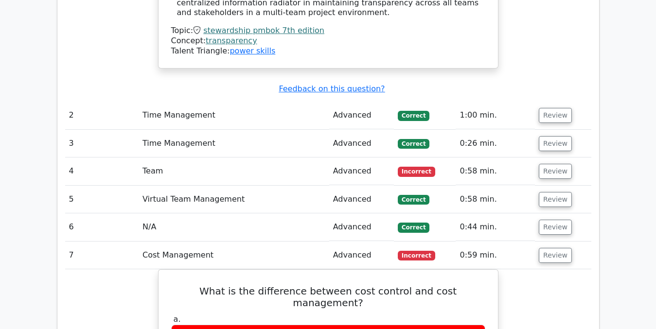
scroll to position [1484, 0]
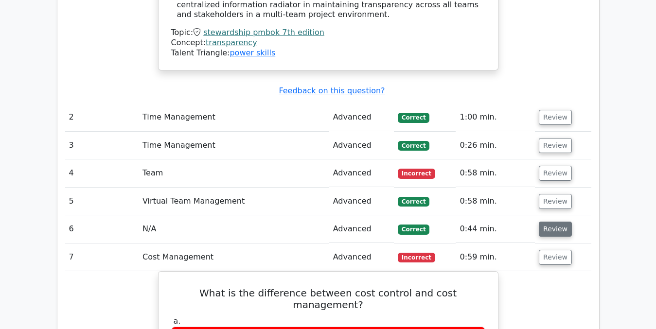
click at [546, 222] on button "Review" at bounding box center [555, 229] width 33 height 15
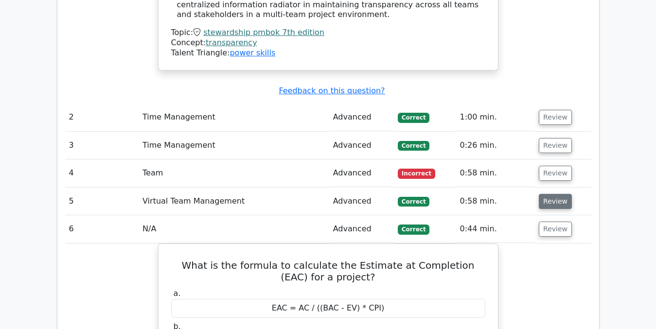
click at [550, 194] on button "Review" at bounding box center [555, 201] width 33 height 15
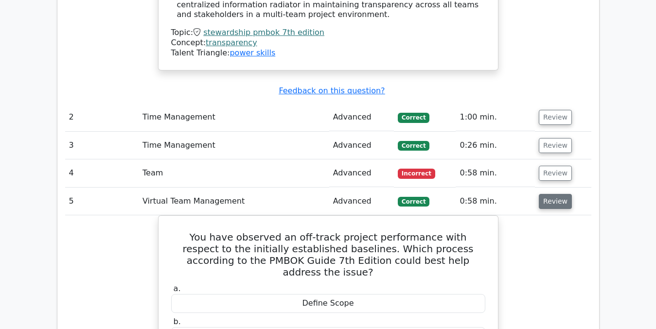
click at [550, 194] on button "Review" at bounding box center [555, 201] width 33 height 15
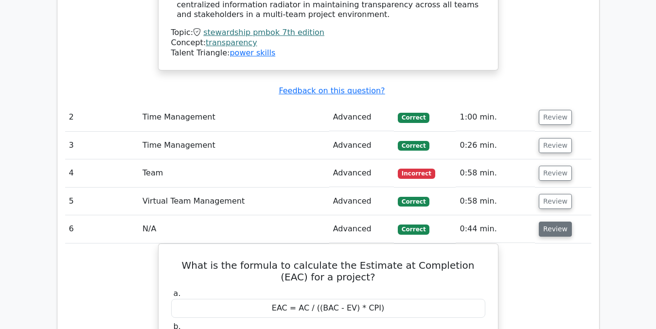
click at [550, 222] on button "Review" at bounding box center [555, 229] width 33 height 15
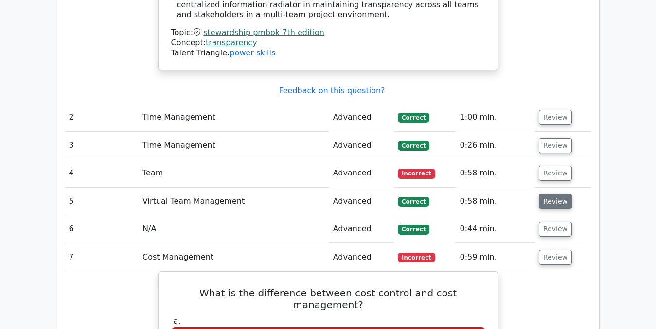
click at [549, 194] on button "Review" at bounding box center [555, 201] width 33 height 15
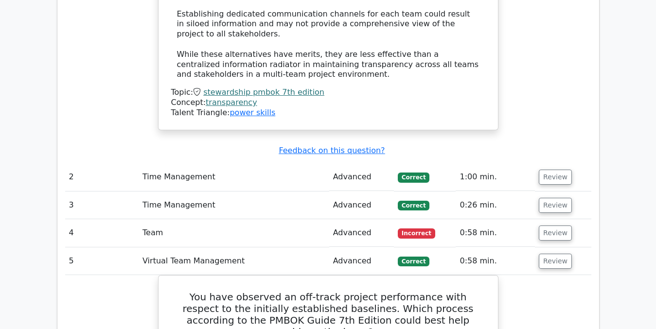
scroll to position [1402, 0]
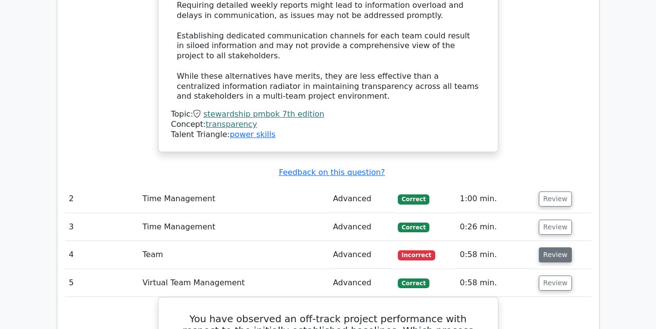
click at [551, 247] on button "Review" at bounding box center [555, 254] width 33 height 15
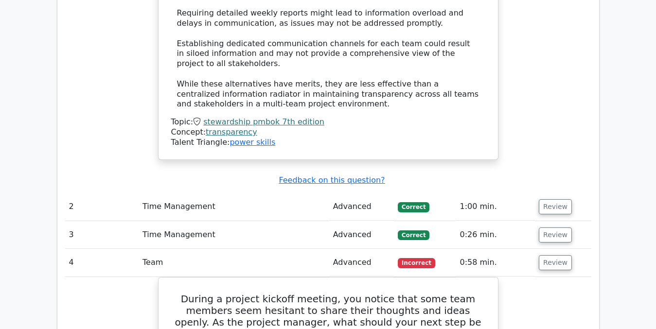
scroll to position [1392, 0]
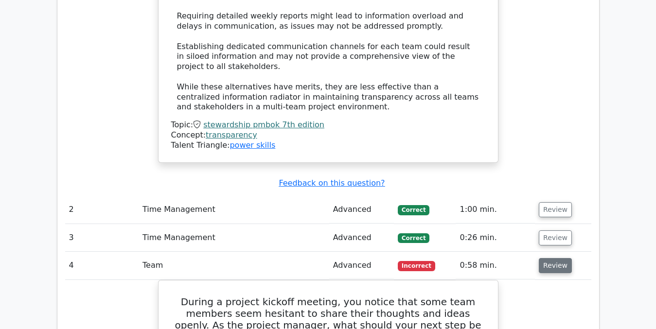
click at [551, 258] on button "Review" at bounding box center [555, 265] width 33 height 15
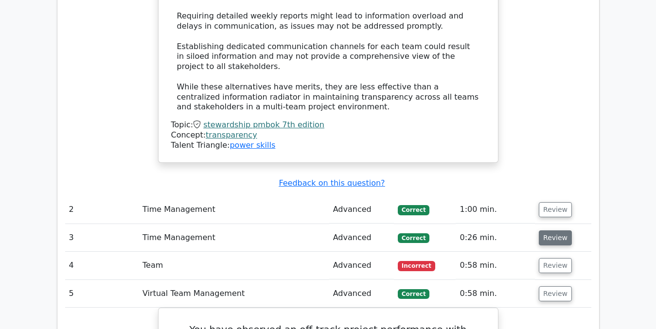
click at [552, 230] on button "Review" at bounding box center [555, 237] width 33 height 15
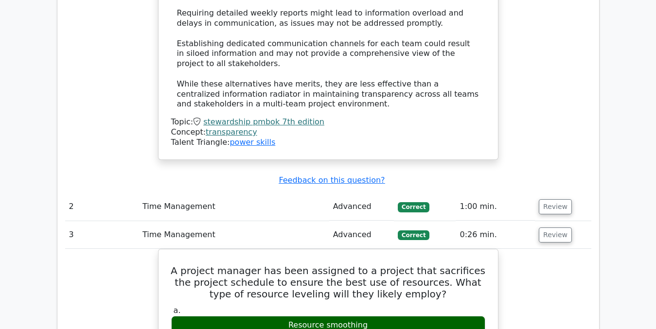
scroll to position [1386, 0]
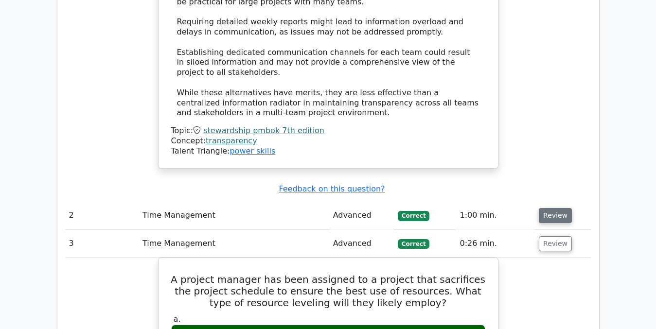
click at [552, 208] on button "Review" at bounding box center [555, 215] width 33 height 15
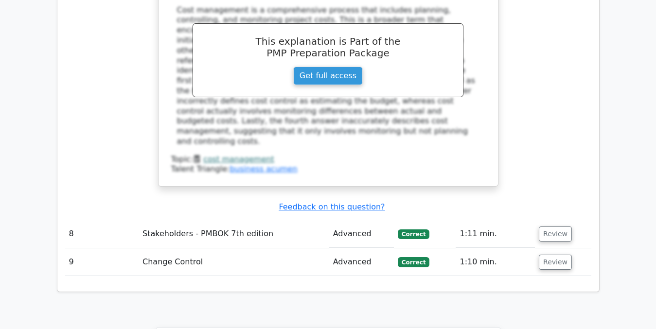
scroll to position [3680, 0]
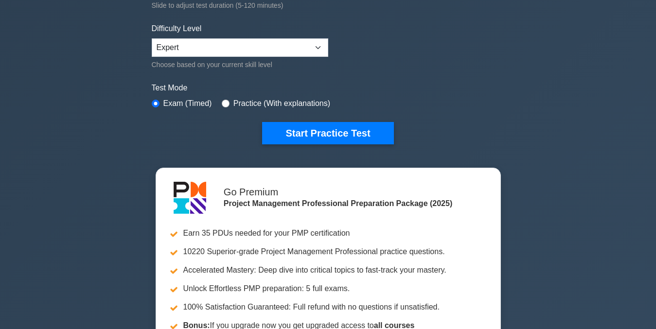
scroll to position [194, 0]
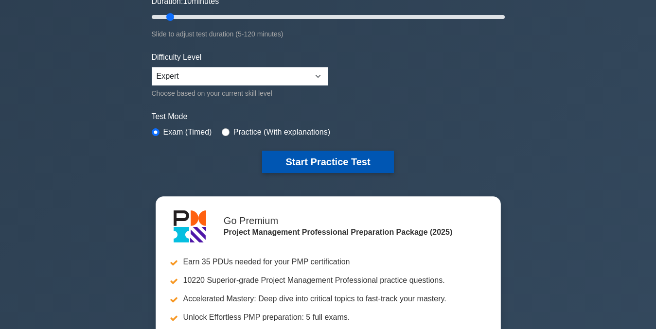
click at [321, 164] on button "Start Practice Test" at bounding box center [327, 162] width 131 height 22
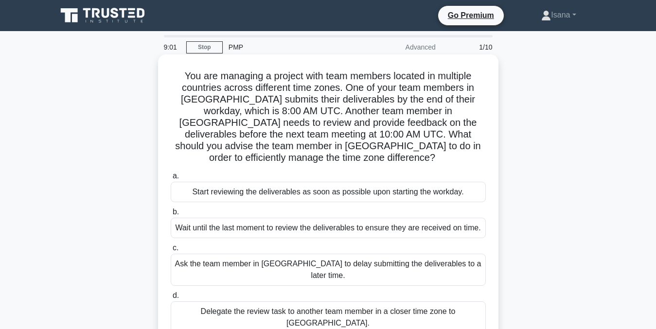
click at [380, 182] on div "Start reviewing the deliverables as soon as possible upon starting the workday." at bounding box center [328, 192] width 315 height 20
click at [171, 179] on input "a. Start reviewing the deliverables as soon as possible upon starting the workd…" at bounding box center [171, 176] width 0 height 6
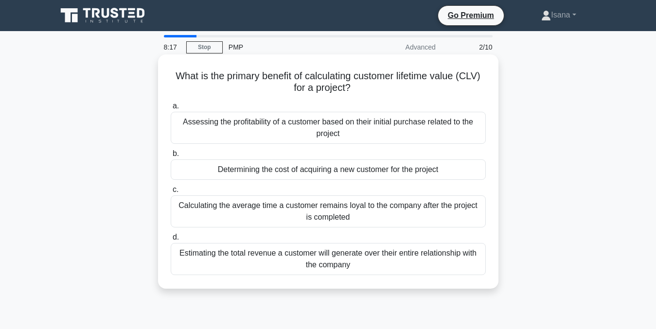
click at [365, 213] on div "Calculating the average time a customer remains loyal to the company after the …" at bounding box center [328, 211] width 315 height 32
click at [171, 193] on input "c. Calculating the average time a customer remains loyal to the company after t…" at bounding box center [171, 190] width 0 height 6
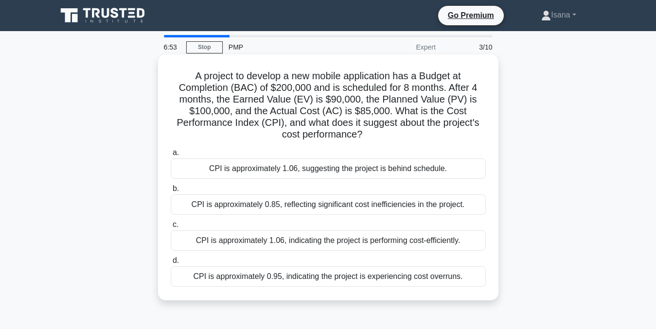
click at [298, 280] on div "CPI is approximately 0.95, indicating the project is experiencing cost overruns." at bounding box center [328, 276] width 315 height 20
click at [171, 264] on input "d. CPI is approximately 0.95, indicating the project is experiencing cost overr…" at bounding box center [171, 261] width 0 height 6
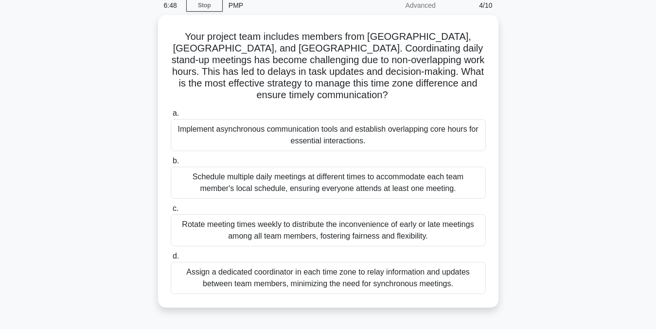
scroll to position [44, 0]
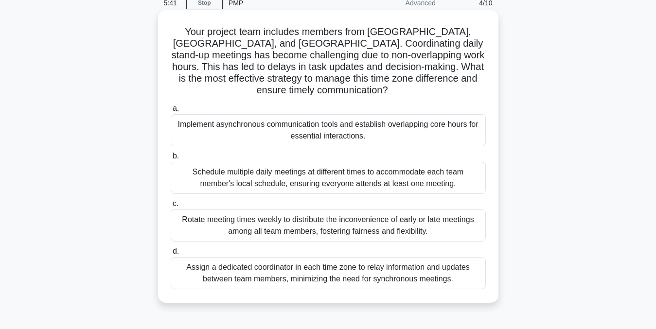
click at [351, 276] on div "Assign a dedicated coordinator in each time zone to relay information and updat…" at bounding box center [328, 273] width 315 height 32
click at [171, 255] on input "d. Assign a dedicated coordinator in each time zone to relay information and up…" at bounding box center [171, 251] width 0 height 6
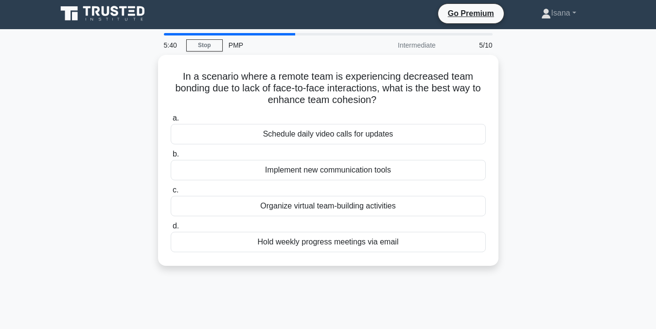
scroll to position [0, 0]
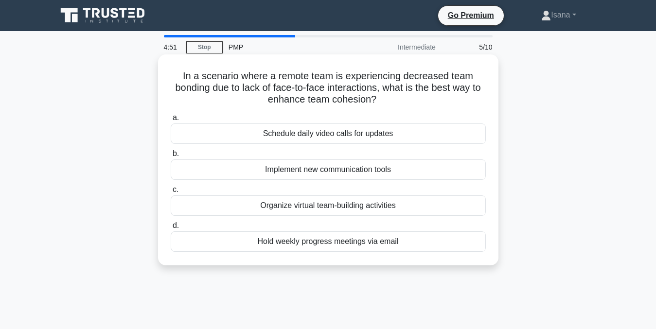
click at [341, 209] on div "Organize virtual team-building activities" at bounding box center [328, 205] width 315 height 20
click at [171, 193] on input "c. Organize virtual team-building activities" at bounding box center [171, 190] width 0 height 6
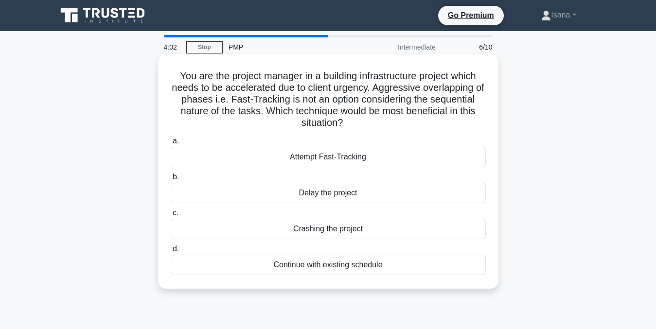
click at [335, 230] on div "Crashing the project" at bounding box center [328, 229] width 315 height 20
click at [171, 216] on input "c. Crashing the project" at bounding box center [171, 213] width 0 height 6
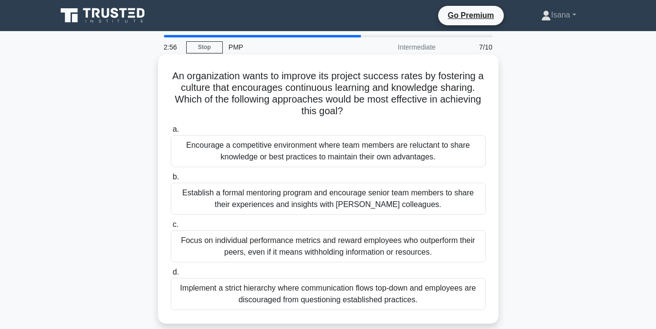
click at [354, 145] on div "Encourage a competitive environment where team members are reluctant to share k…" at bounding box center [328, 151] width 315 height 32
click at [171, 133] on input "a. Encourage a competitive environment where team members are reluctant to shar…" at bounding box center [171, 129] width 0 height 6
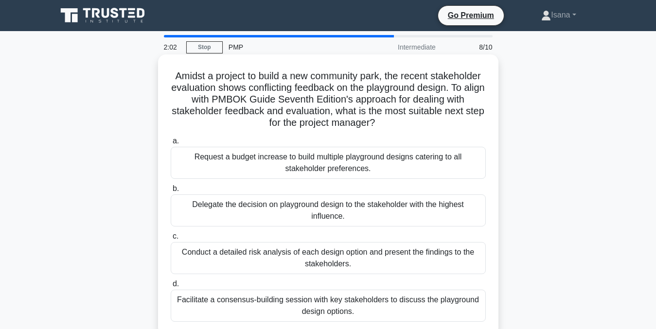
click at [337, 298] on div "Facilitate a consensus-building session with key stakeholders to discuss the pl…" at bounding box center [328, 306] width 315 height 32
click at [171, 287] on input "d. Facilitate a consensus-building session with key stakeholders to discuss the…" at bounding box center [171, 284] width 0 height 6
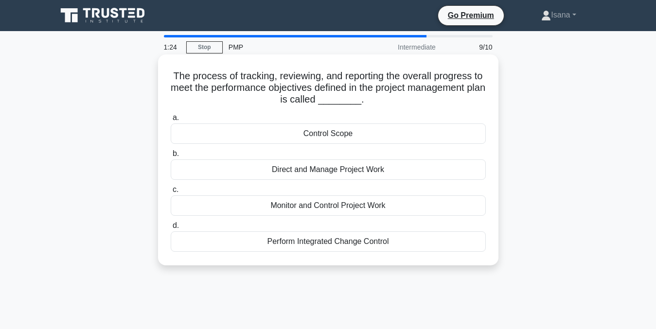
click at [350, 204] on div "Monitor and Control Project Work" at bounding box center [328, 205] width 315 height 20
click at [171, 193] on input "c. Monitor and Control Project Work" at bounding box center [171, 190] width 0 height 6
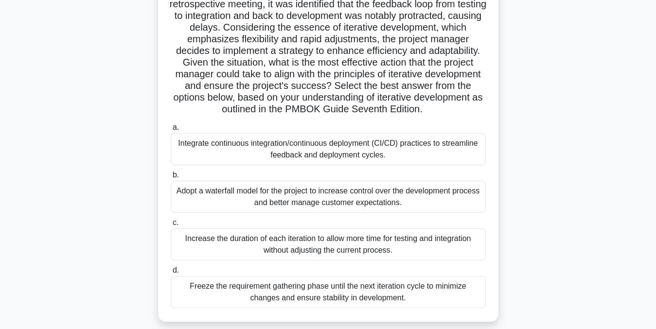
scroll to position [119, 0]
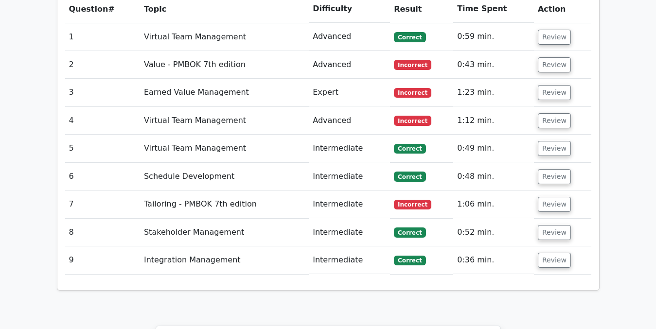
scroll to position [890, 0]
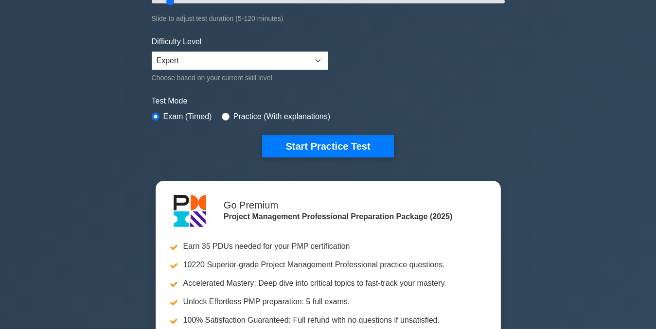
scroll to position [259, 0]
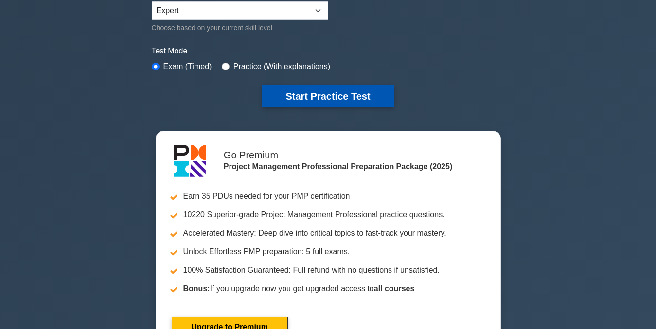
click at [318, 98] on button "Start Practice Test" at bounding box center [327, 96] width 131 height 22
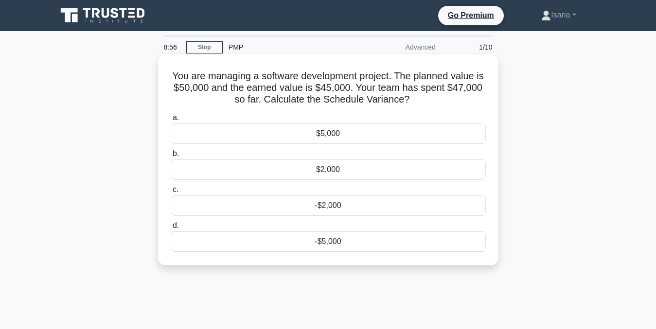
click at [358, 206] on div "-$2,000" at bounding box center [328, 205] width 315 height 20
click at [171, 193] on input "c. -$2,000" at bounding box center [171, 190] width 0 height 6
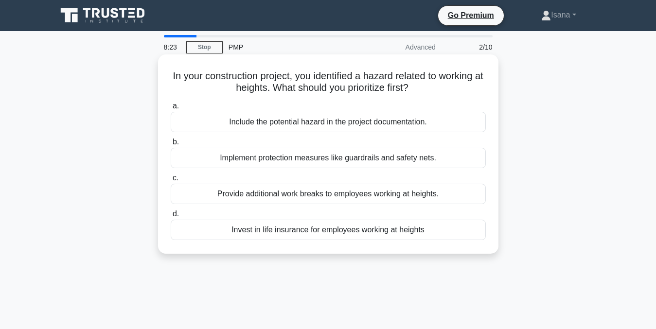
click at [327, 121] on div "Include the potential hazard in the project documentation." at bounding box center [328, 122] width 315 height 20
click at [171, 109] on input "a. Include the potential hazard in the project documentation." at bounding box center [171, 106] width 0 height 6
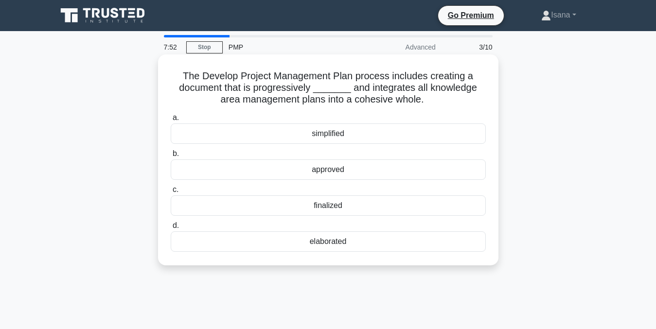
click at [333, 133] on div "simplified" at bounding box center [328, 133] width 315 height 20
click at [171, 121] on input "a. simplified" at bounding box center [171, 118] width 0 height 6
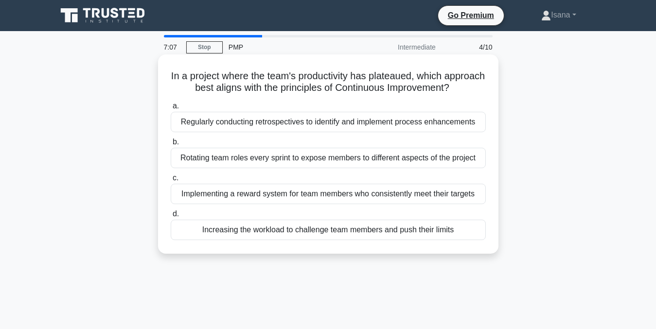
click at [333, 132] on div "Regularly conducting retrospectives to identify and implement process enhanceme…" at bounding box center [328, 122] width 315 height 20
click at [171, 109] on input "a. Regularly conducting retrospectives to identify and implement process enhanc…" at bounding box center [171, 106] width 0 height 6
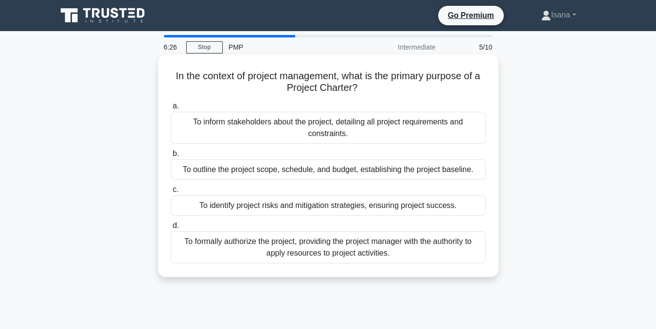
click at [321, 169] on div "To outline the project scope, schedule, and budget, establishing the project ba…" at bounding box center [328, 169] width 315 height 20
click at [171, 157] on input "b. To outline the project scope, schedule, and budget, establishing the project…" at bounding box center [171, 154] width 0 height 6
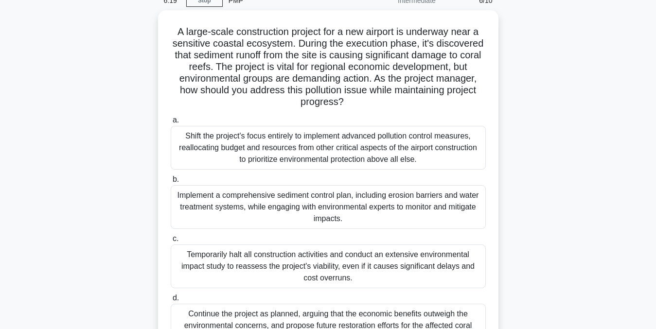
scroll to position [47, 0]
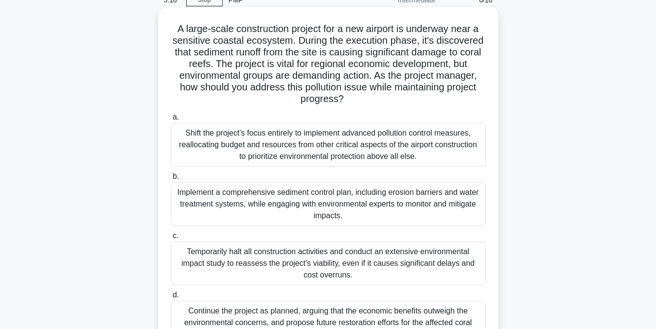
click at [429, 205] on div "Implement a comprehensive sediment control plan, including erosion barriers and…" at bounding box center [328, 204] width 315 height 44
click at [171, 180] on input "b. Implement a comprehensive sediment control plan, including erosion barriers …" at bounding box center [171, 177] width 0 height 6
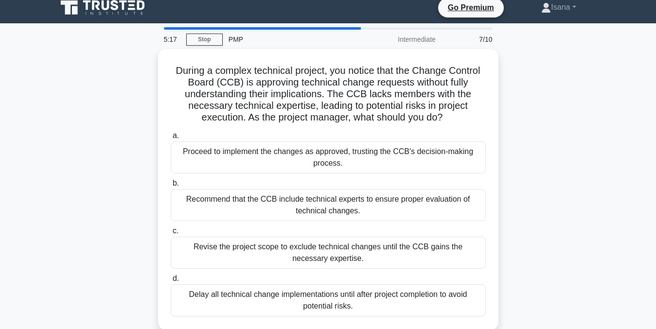
scroll to position [0, 0]
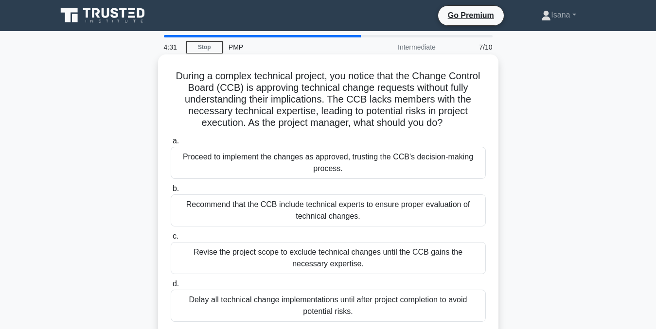
click at [455, 208] on div "Recommend that the CCB include technical experts to ensure proper evaluation of…" at bounding box center [328, 210] width 315 height 32
click at [171, 192] on input "b. Recommend that the CCB include technical experts to ensure proper evaluation…" at bounding box center [171, 189] width 0 height 6
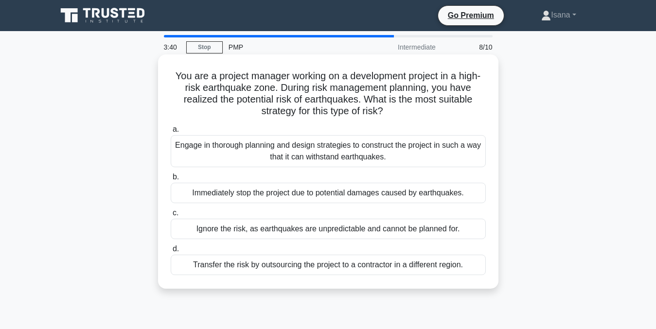
click at [393, 162] on div "Engage in thorough planning and design strategies to construct the project in s…" at bounding box center [328, 151] width 315 height 32
click at [171, 133] on input "a. Engage in thorough planning and design strategies to construct the project i…" at bounding box center [171, 129] width 0 height 6
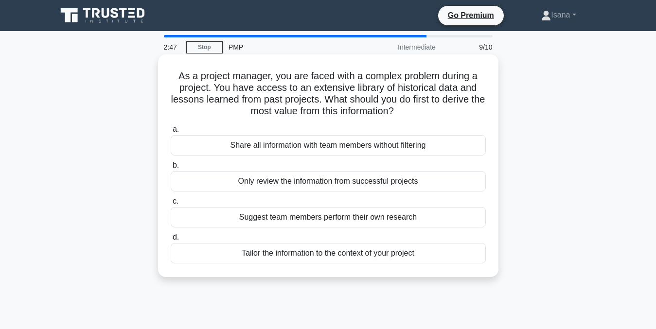
click at [356, 249] on div "Tailor the information to the context of your project" at bounding box center [328, 253] width 315 height 20
click at [171, 241] on input "d. Tailor the information to the context of your project" at bounding box center [171, 237] width 0 height 6
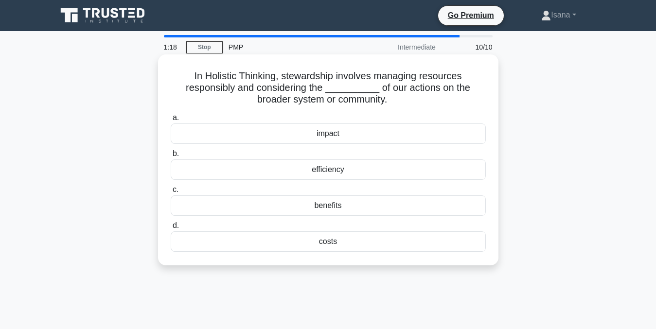
click at [351, 169] on div "efficiency" at bounding box center [328, 169] width 315 height 20
click at [171, 157] on input "b. efficiency" at bounding box center [171, 154] width 0 height 6
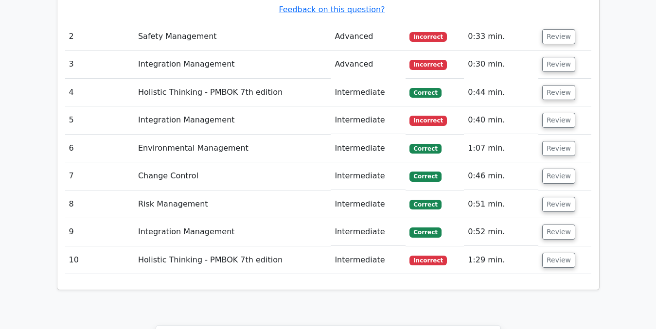
scroll to position [1250, 0]
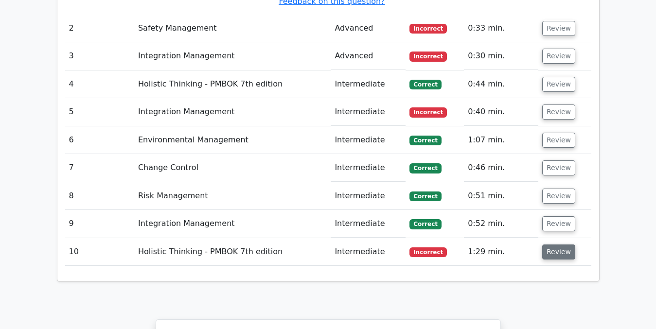
click at [554, 245] on button "Review" at bounding box center [558, 252] width 33 height 15
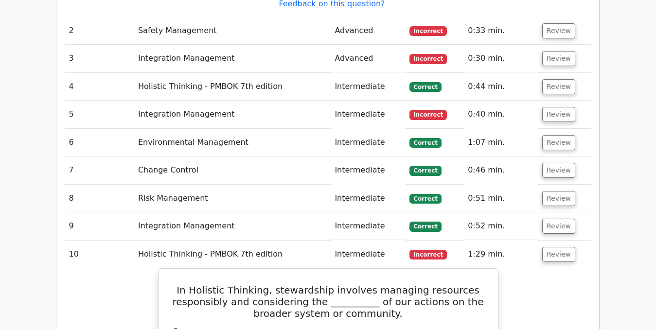
scroll to position [1246, 0]
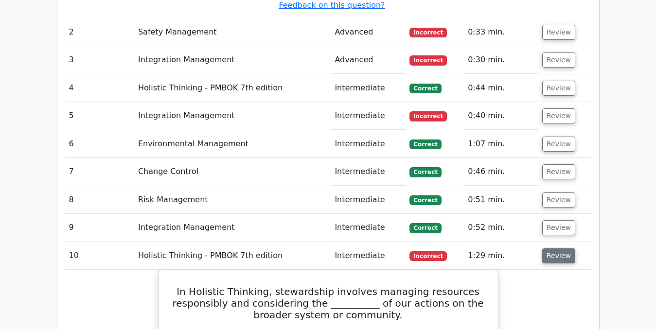
click at [555, 248] on button "Review" at bounding box center [558, 255] width 33 height 15
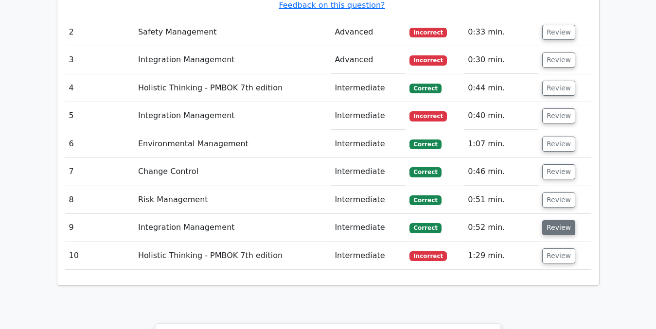
click at [552, 220] on button "Review" at bounding box center [558, 227] width 33 height 15
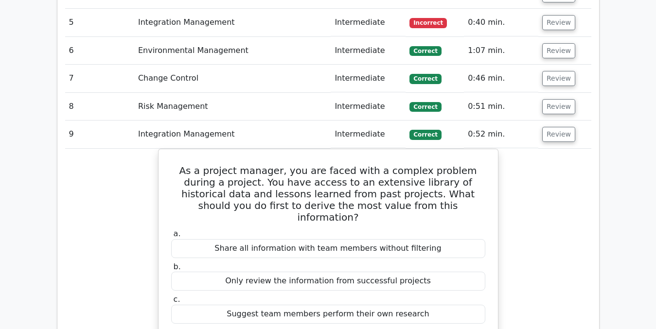
scroll to position [1338, 0]
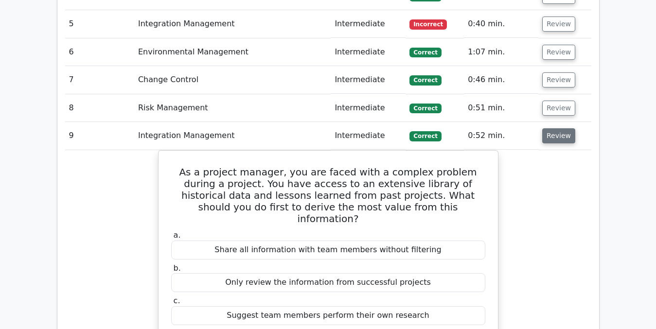
click at [559, 128] on button "Review" at bounding box center [558, 135] width 33 height 15
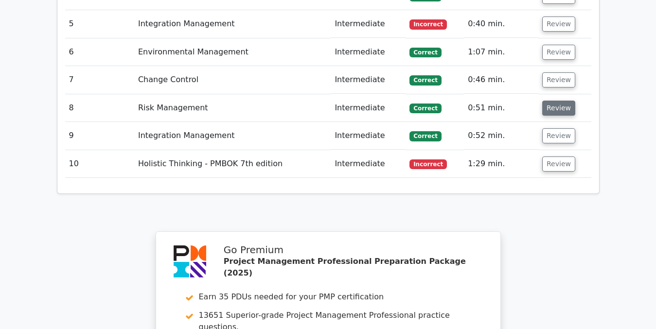
click at [555, 101] on button "Review" at bounding box center [558, 108] width 33 height 15
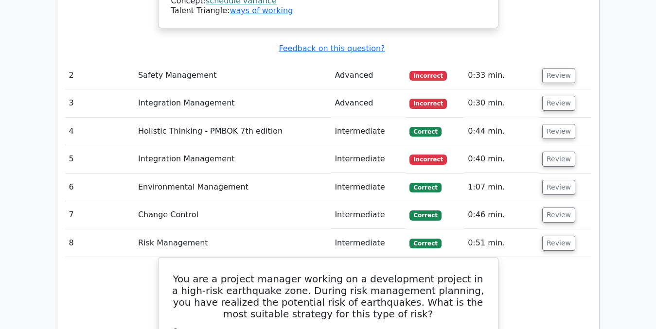
scroll to position [1198, 0]
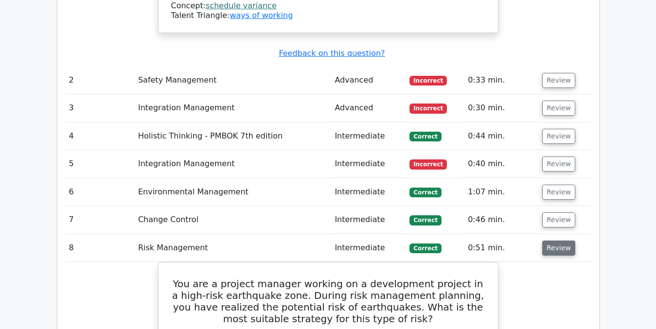
click at [560, 241] on button "Review" at bounding box center [558, 248] width 33 height 15
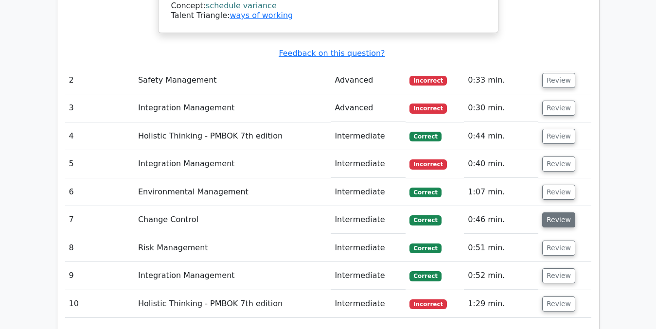
click at [556, 212] on button "Review" at bounding box center [558, 219] width 33 height 15
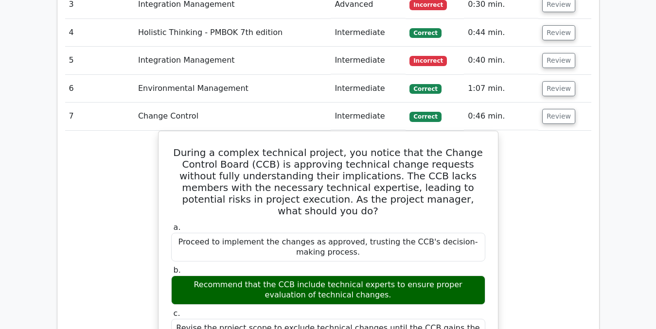
scroll to position [1307, 0]
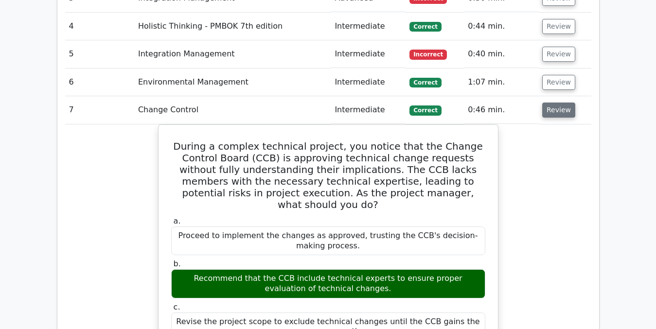
click at [553, 103] on button "Review" at bounding box center [558, 110] width 33 height 15
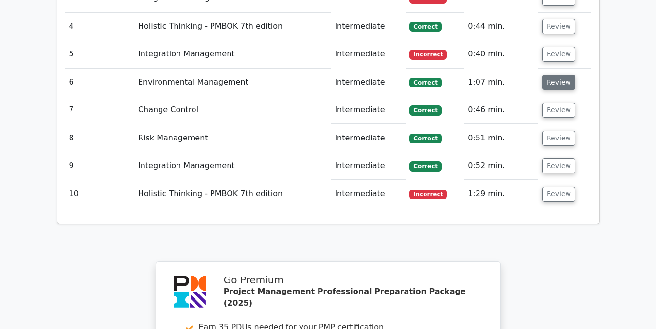
click at [550, 75] on button "Review" at bounding box center [558, 82] width 33 height 15
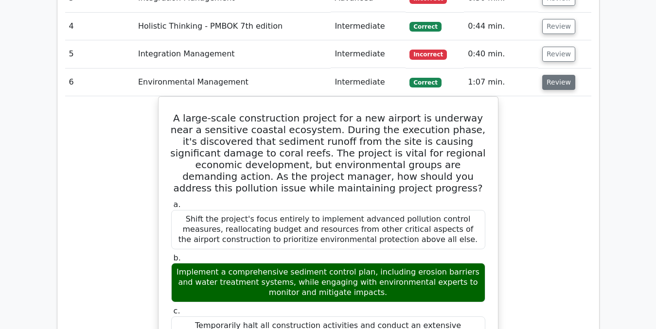
click at [550, 75] on button "Review" at bounding box center [558, 82] width 33 height 15
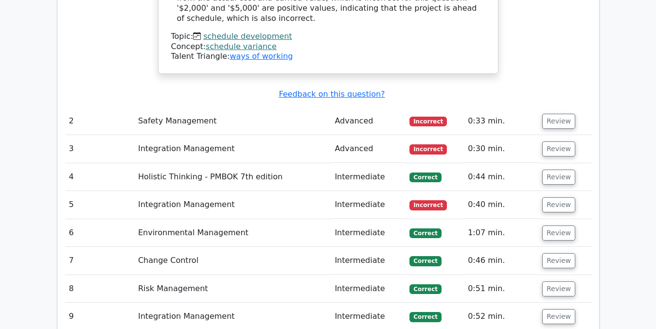
scroll to position [1153, 0]
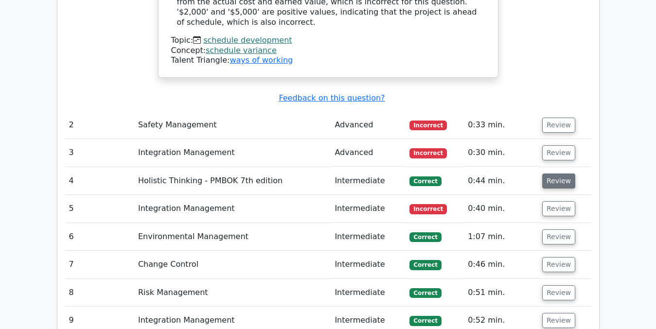
click at [564, 174] on button "Review" at bounding box center [558, 181] width 33 height 15
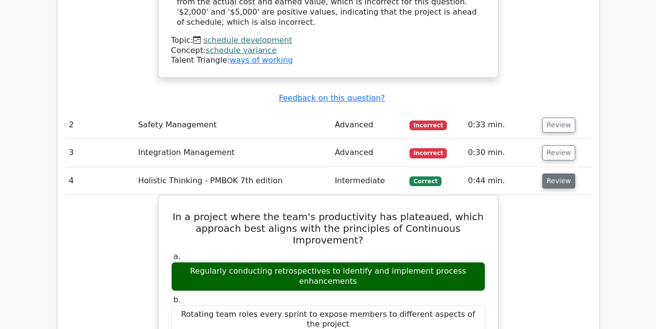
click at [560, 174] on button "Review" at bounding box center [558, 181] width 33 height 15
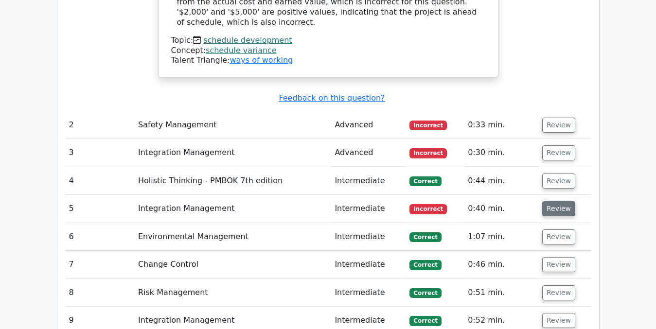
click at [558, 201] on button "Review" at bounding box center [558, 208] width 33 height 15
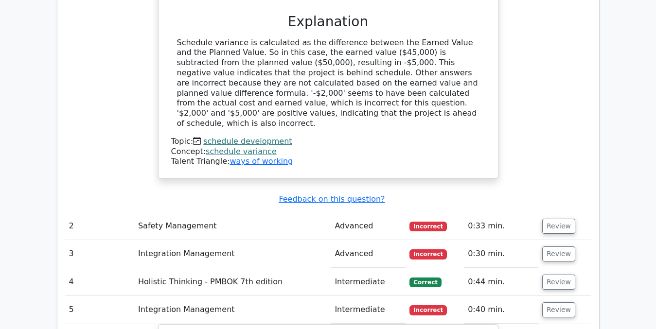
scroll to position [1043, 0]
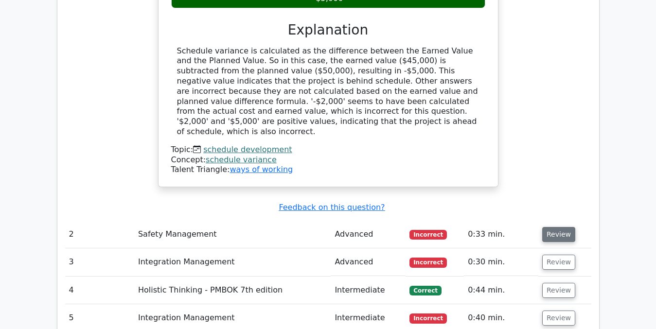
click at [548, 227] on button "Review" at bounding box center [558, 234] width 33 height 15
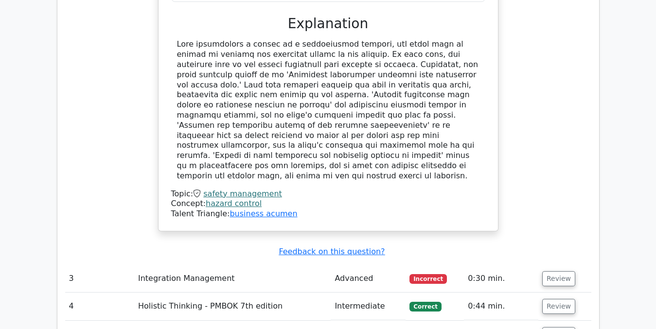
scroll to position [1470, 0]
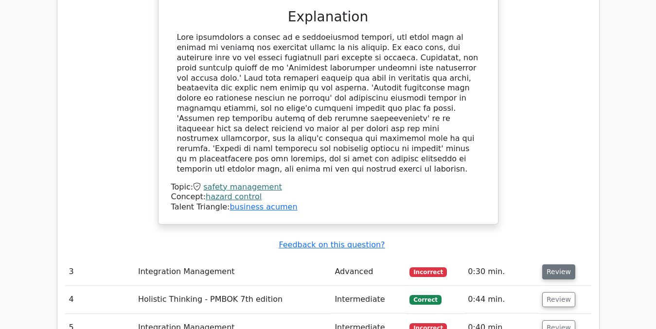
click at [556, 264] on button "Review" at bounding box center [558, 271] width 33 height 15
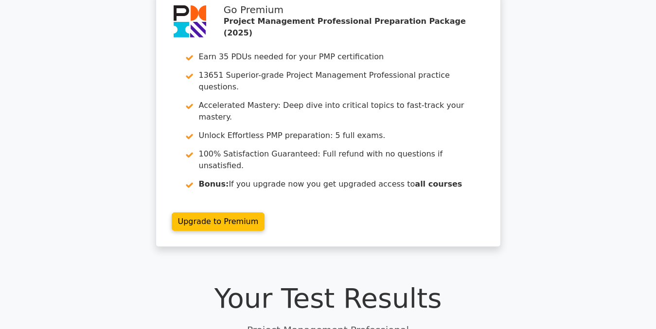
scroll to position [0, 0]
